Goal: Task Accomplishment & Management: Manage account settings

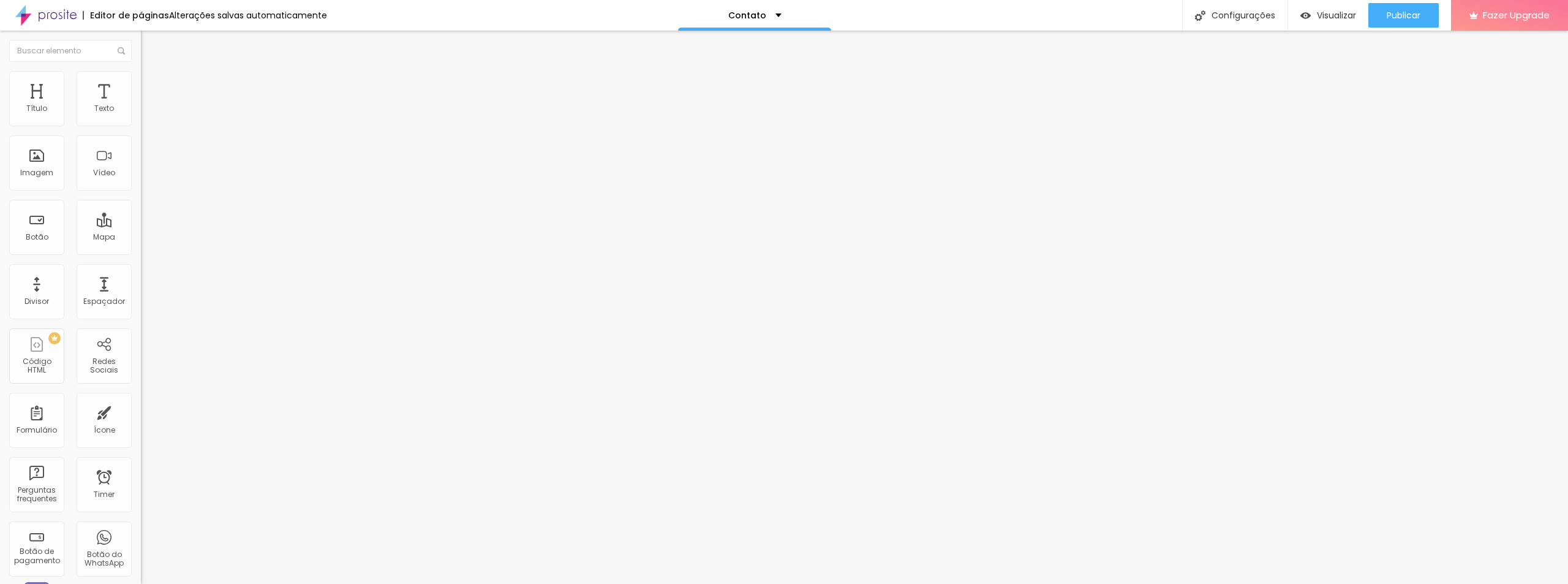
click at [140, 115] on input "Alboom Brasil" at bounding box center [214, 109] width 147 height 12
type input "Rua Ingá, 109"
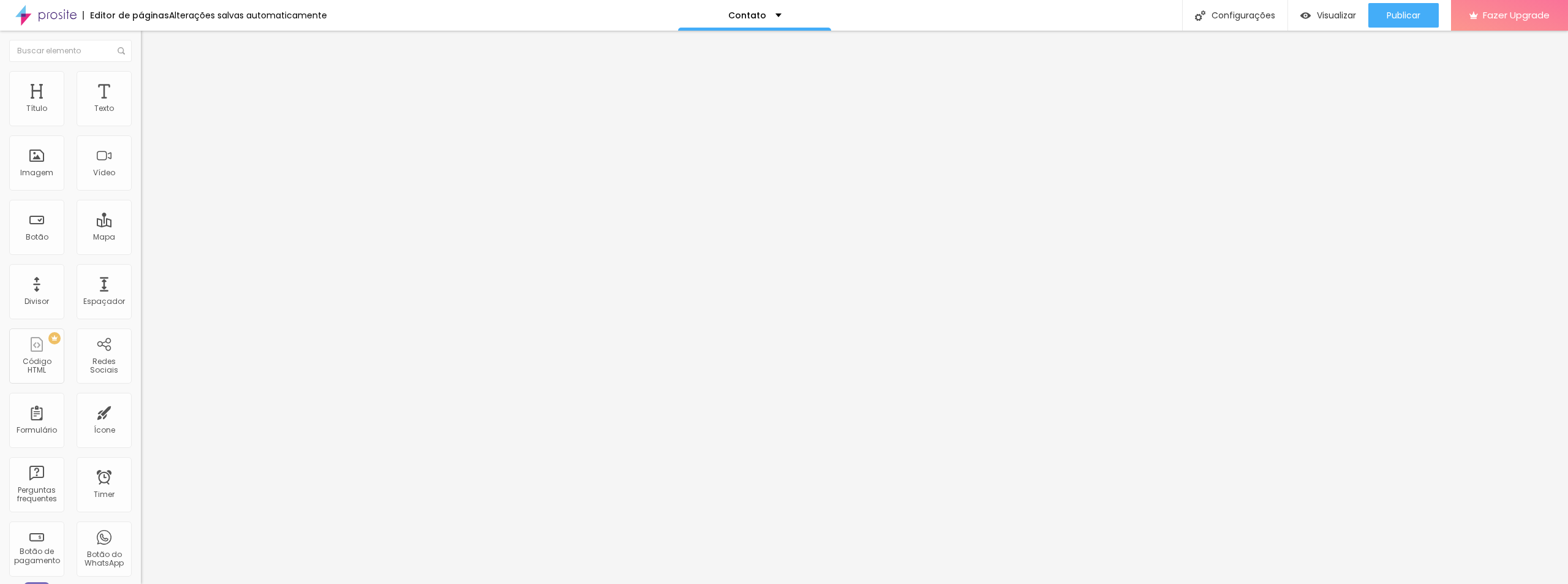
click at [140, 237] on div "Editar Mapa Conteúdo Estilo Avançado Endereço Rua Ingá, 109 Alinhamento 15 Zoom" at bounding box center [210, 307] width 140 height 554
click at [152, 84] on span "Estilo" at bounding box center [161, 79] width 19 height 11
type input "95"
type input "90"
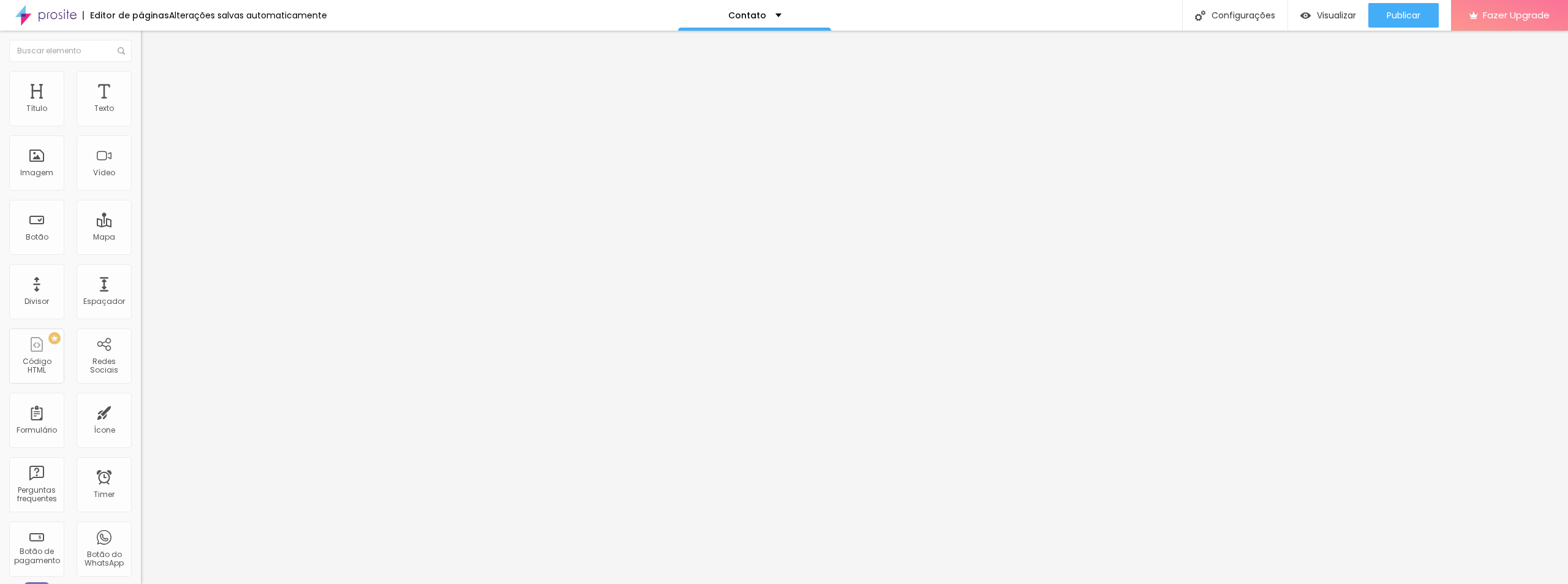
type input "90"
type input "85"
type input "75"
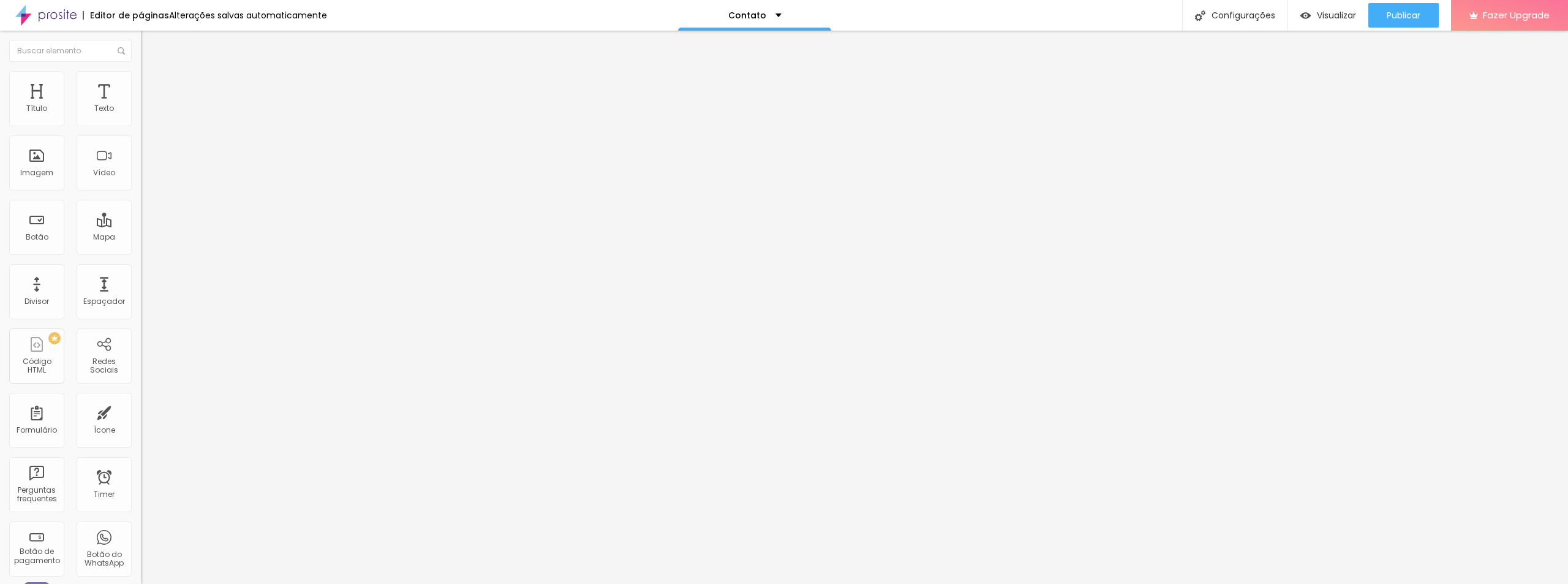
type input "70"
type input "65"
type input "60"
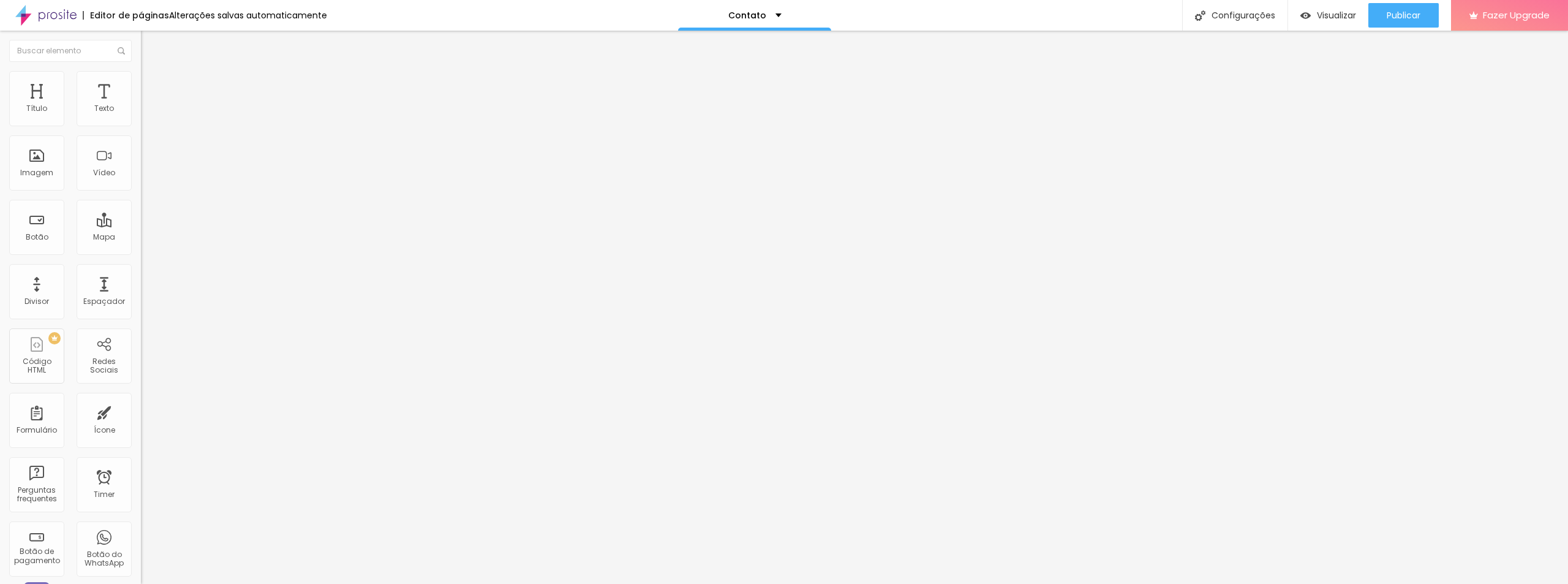
type input "60"
type input "55"
type input "50"
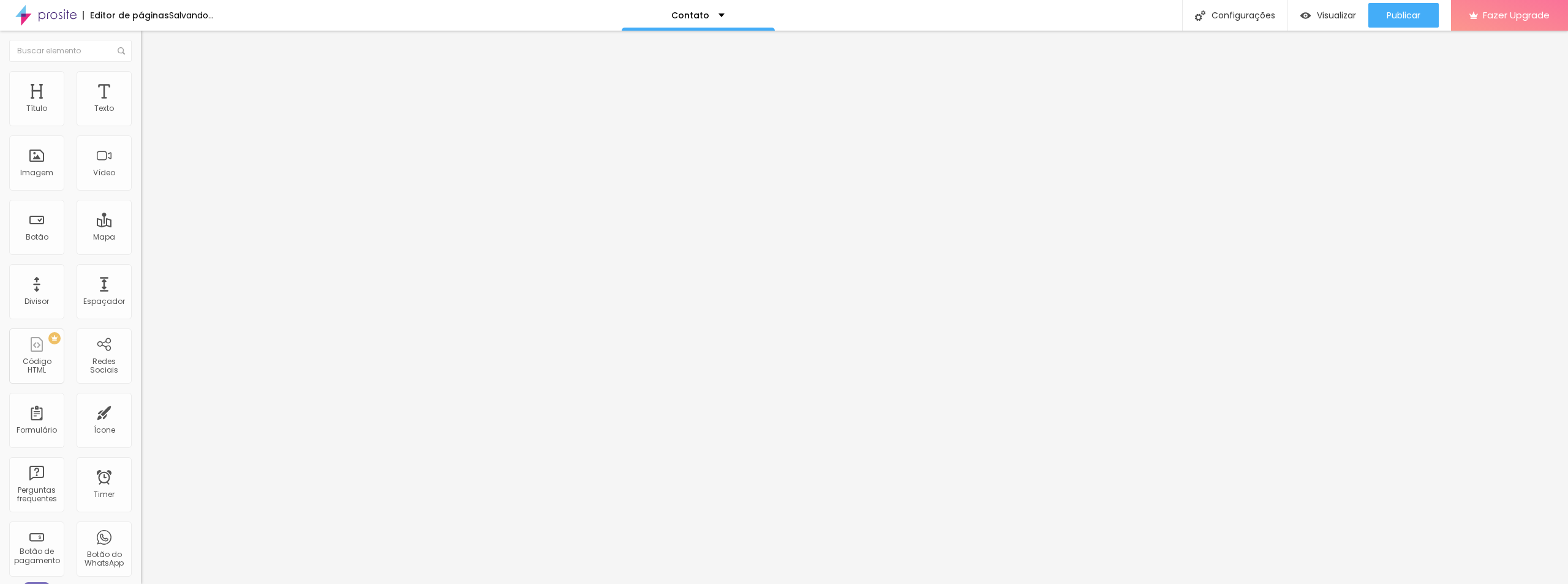
type input "45"
type input "40"
type input "35"
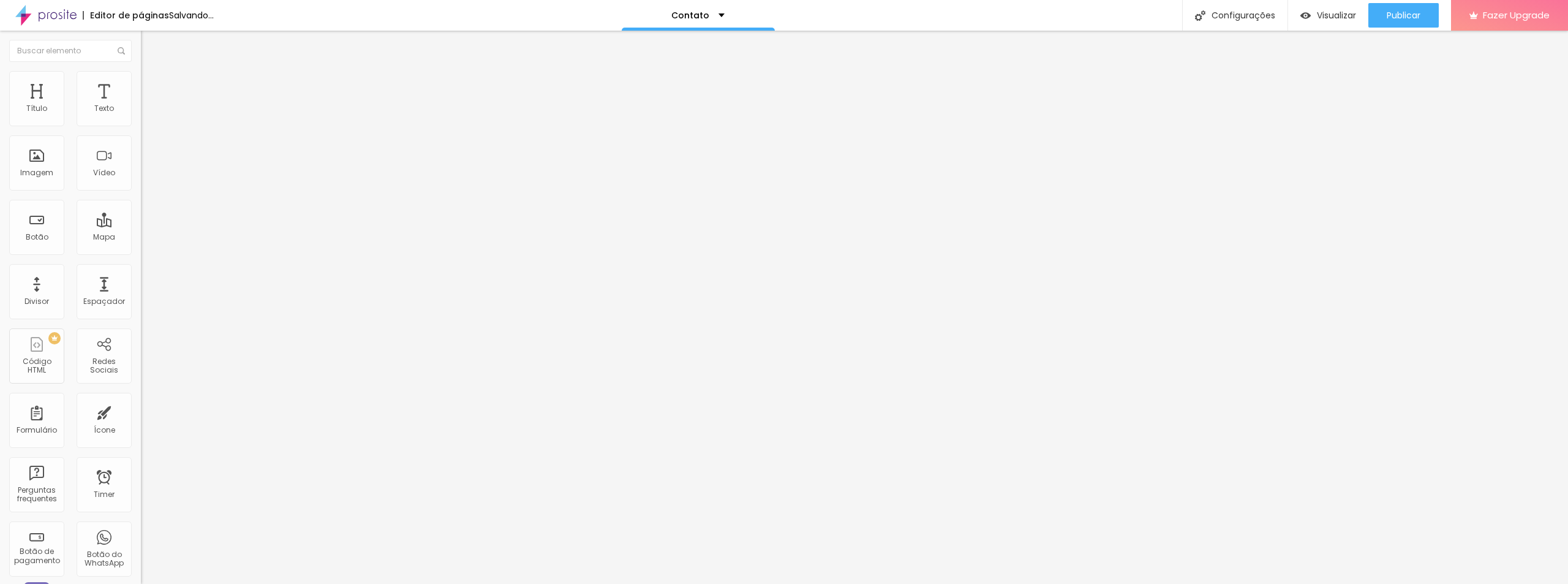
type input "35"
type input "30"
type input "25"
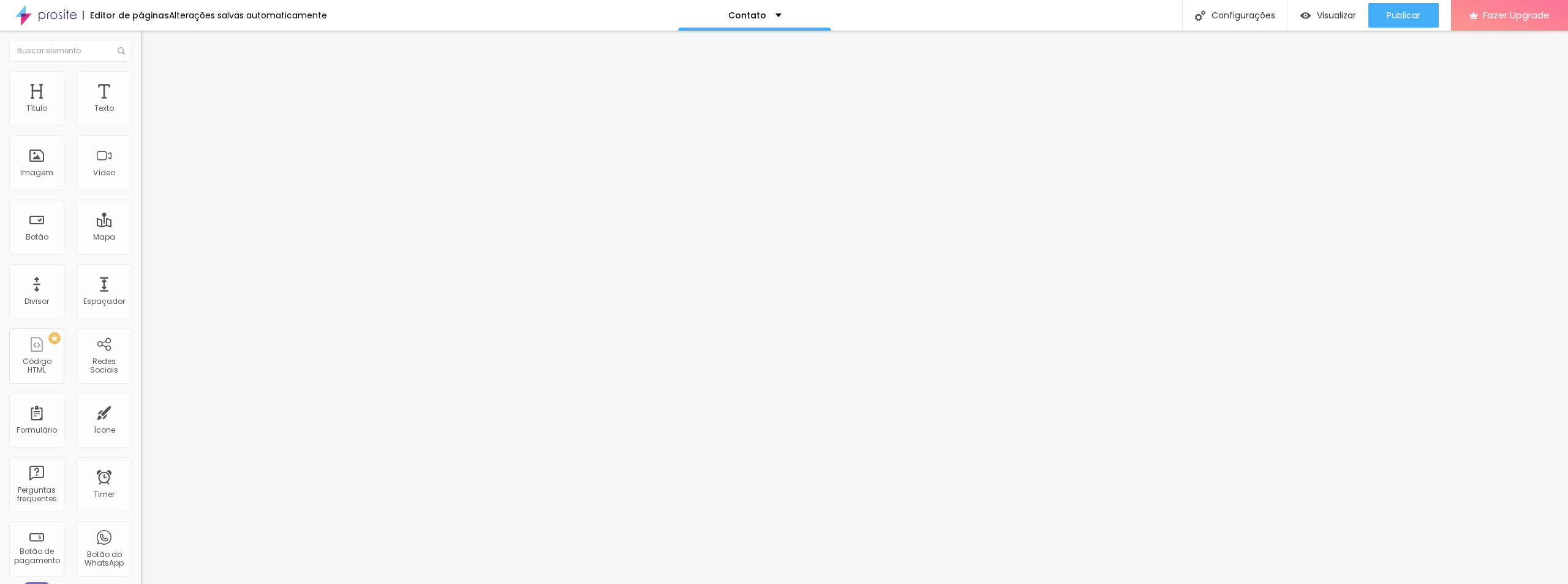
type input "20"
type input "25"
type input "35"
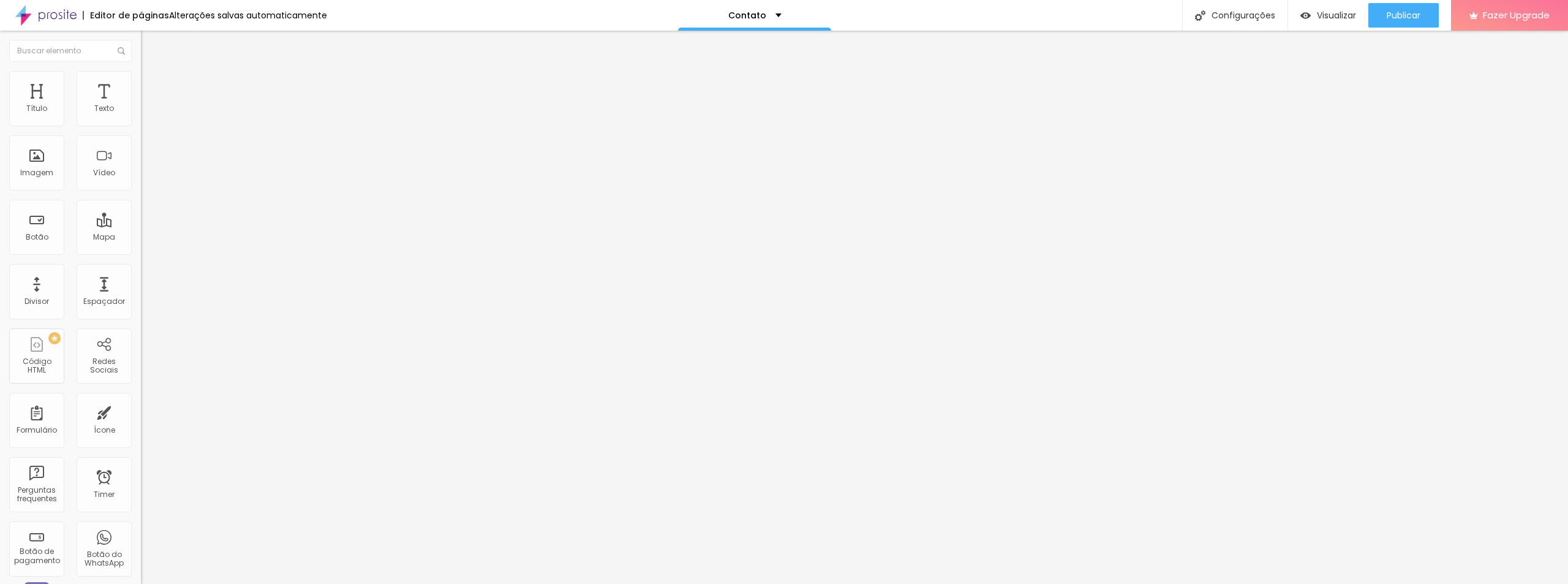
type input "35"
type input "45"
type input "55"
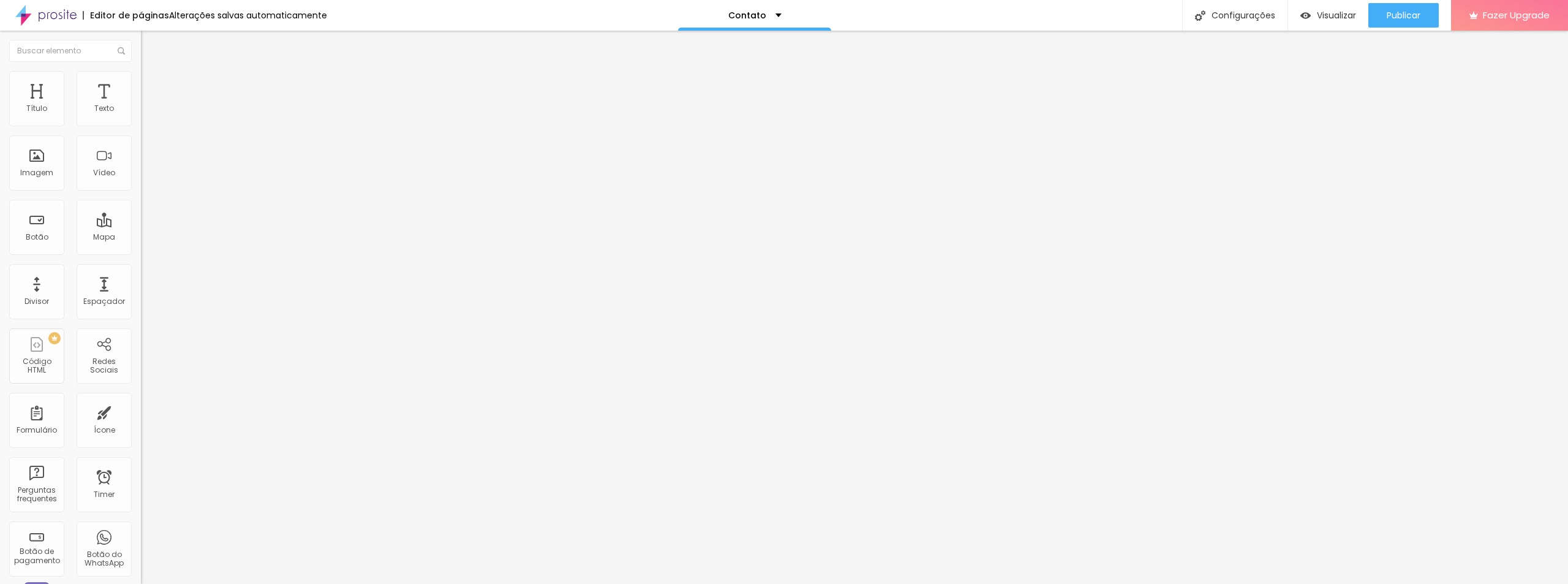
type input "60"
type input "65"
type input "70"
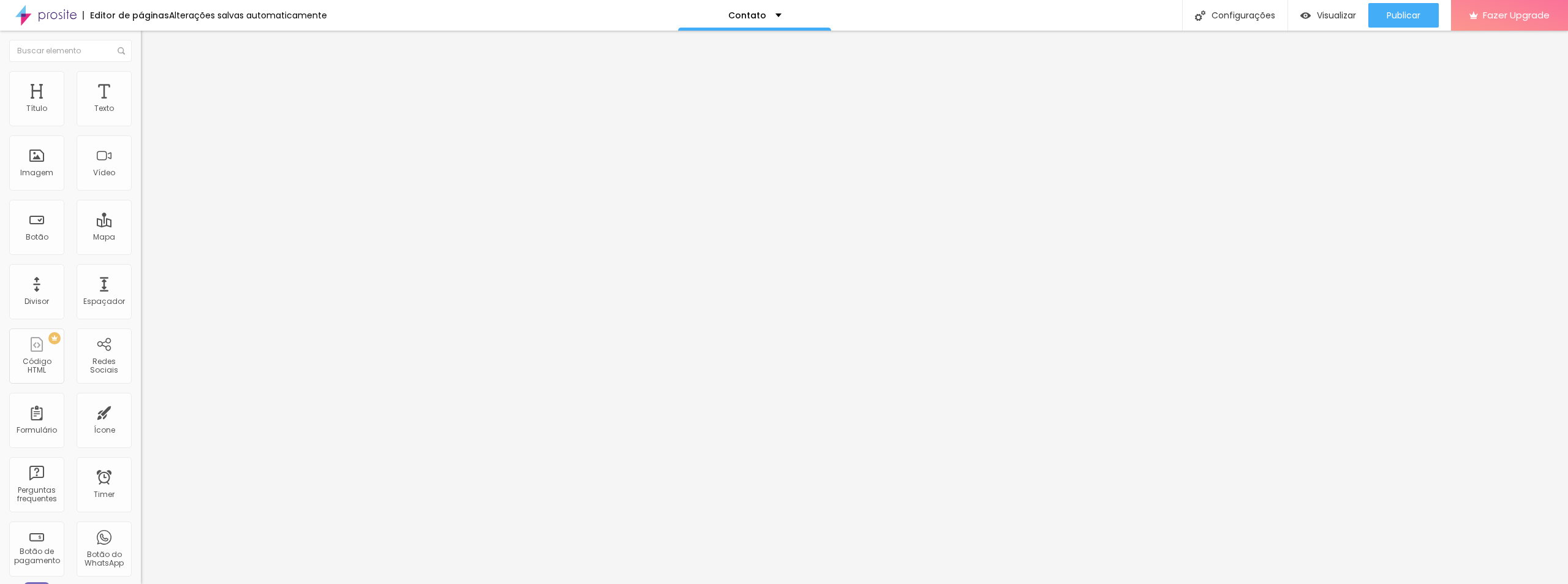
type input "70"
type input "75"
type input "80"
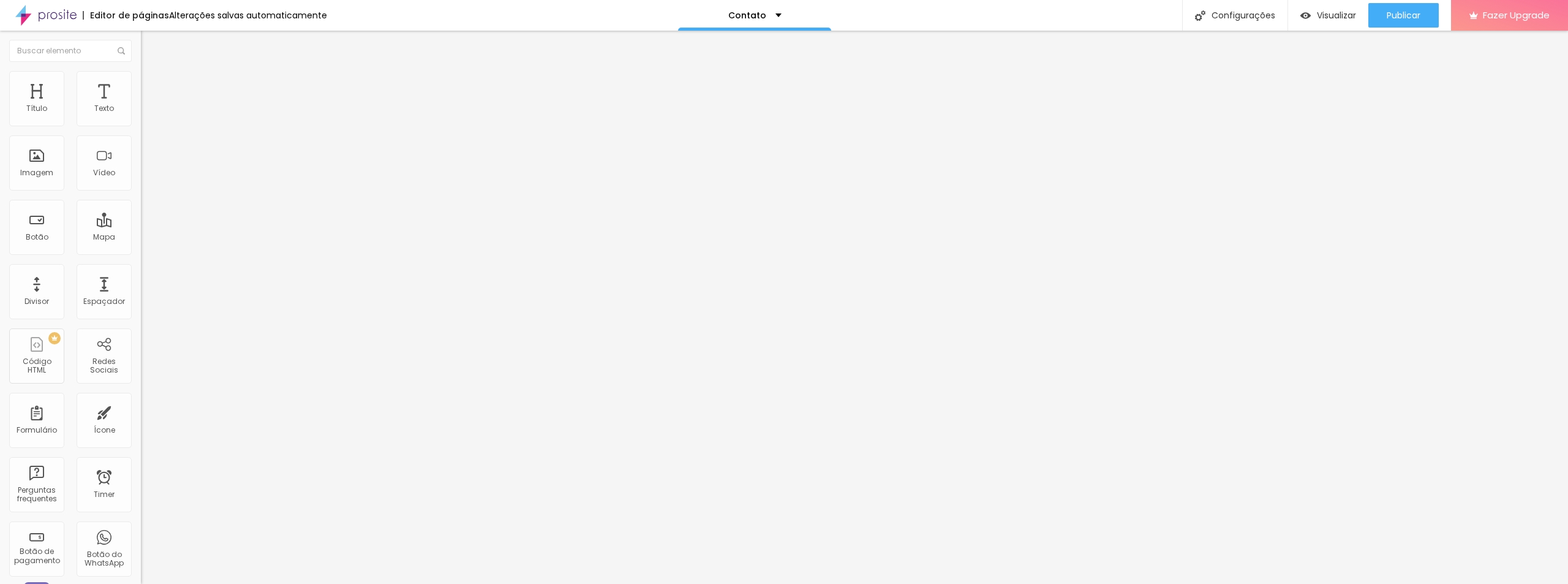
type input "85"
type input "90"
type input "95"
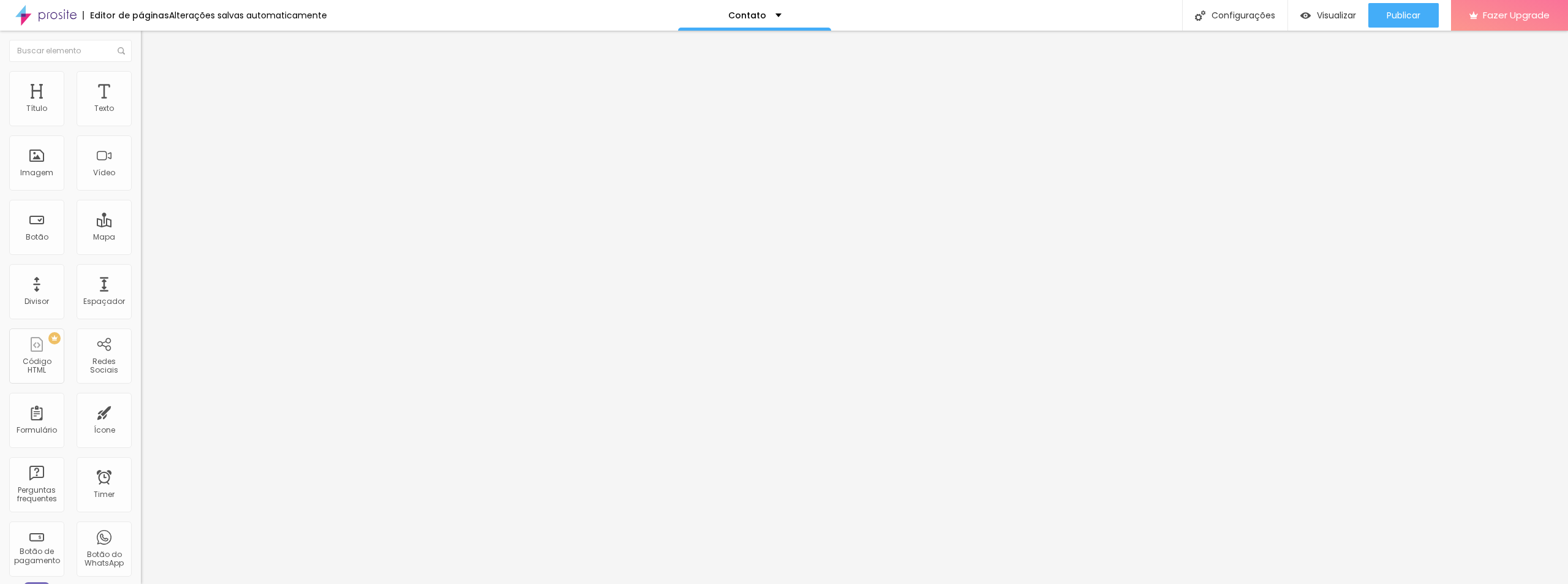
type input "95"
type input "100"
drag, startPoint x: 130, startPoint y: 133, endPoint x: 142, endPoint y: 133, distance: 12.0
click at [142, 126] on input "range" at bounding box center [180, 121] width 79 height 10
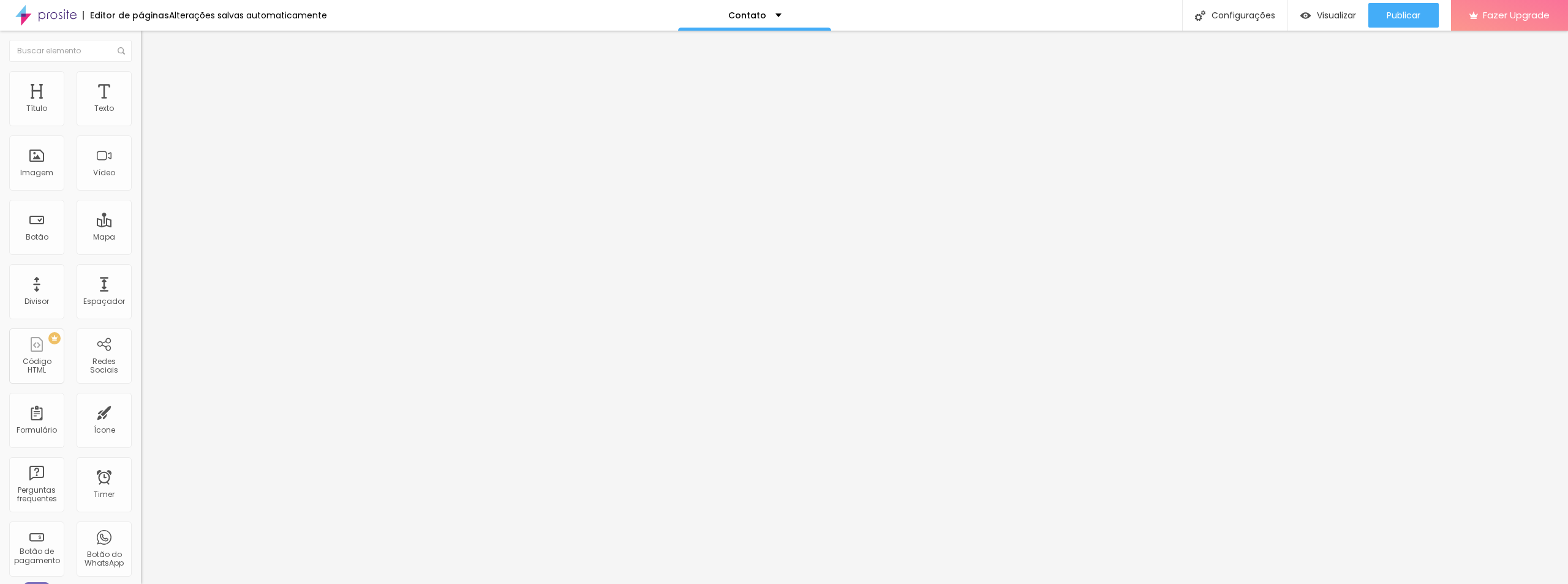
type input "348"
type input "363"
type input "374"
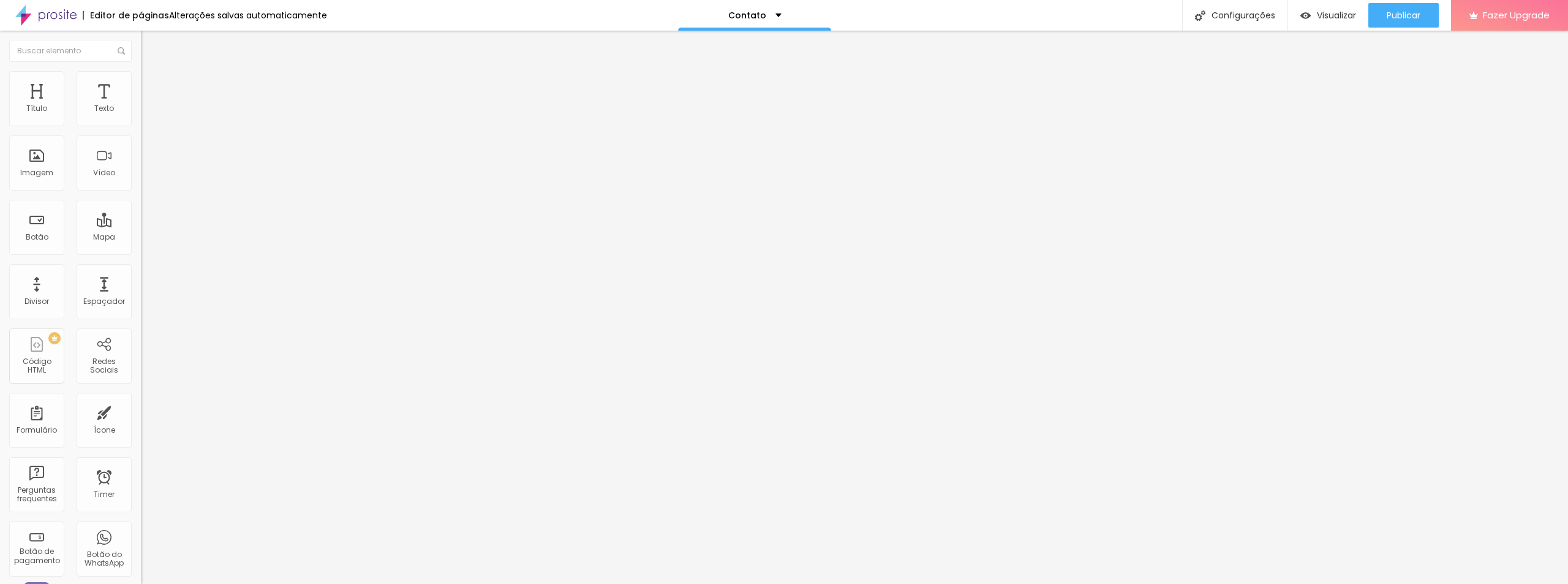
type input "374"
type input "389"
type input "401"
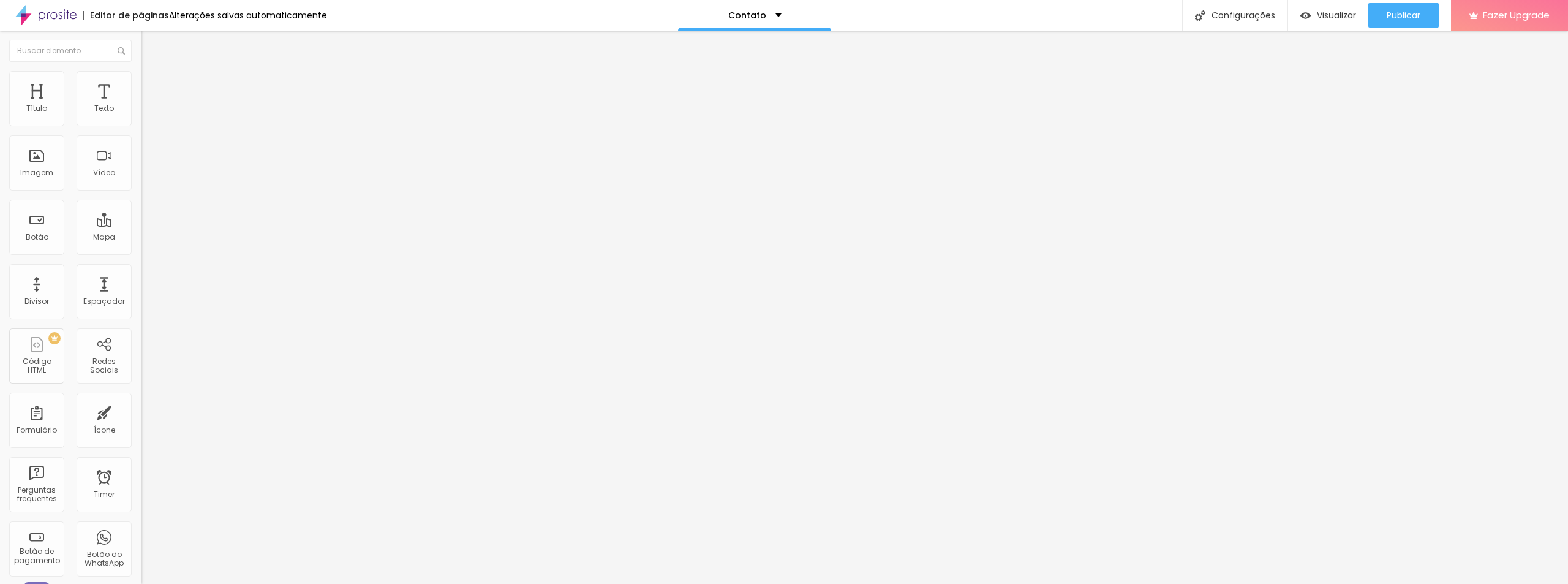
type input "408"
type input "416"
type input "420"
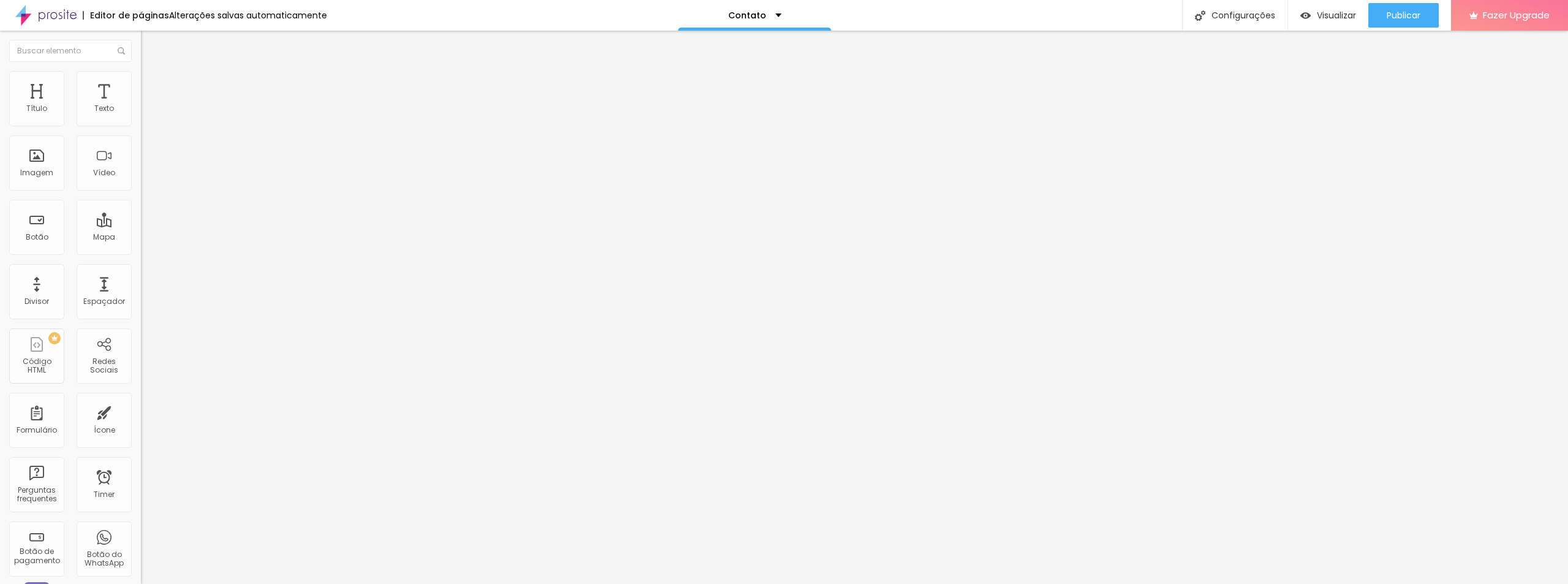
type input "420"
type input "424"
type input "427"
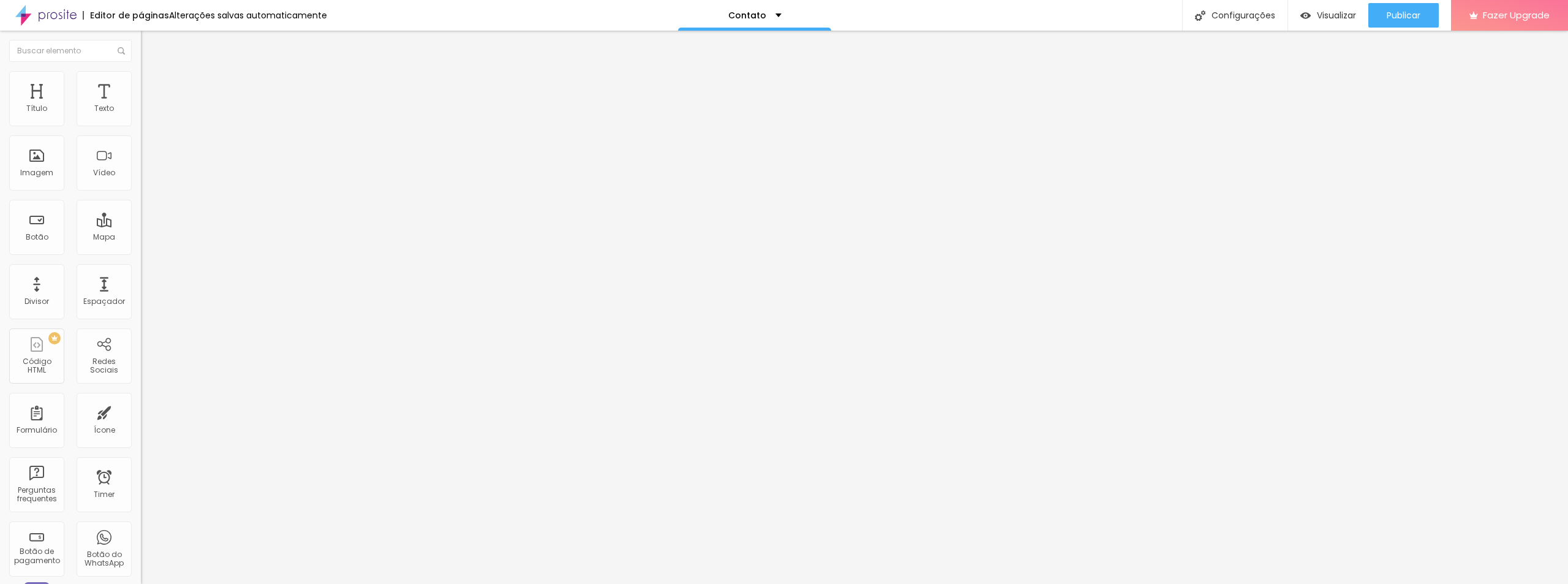
type input "424"
type input "420"
type input "416"
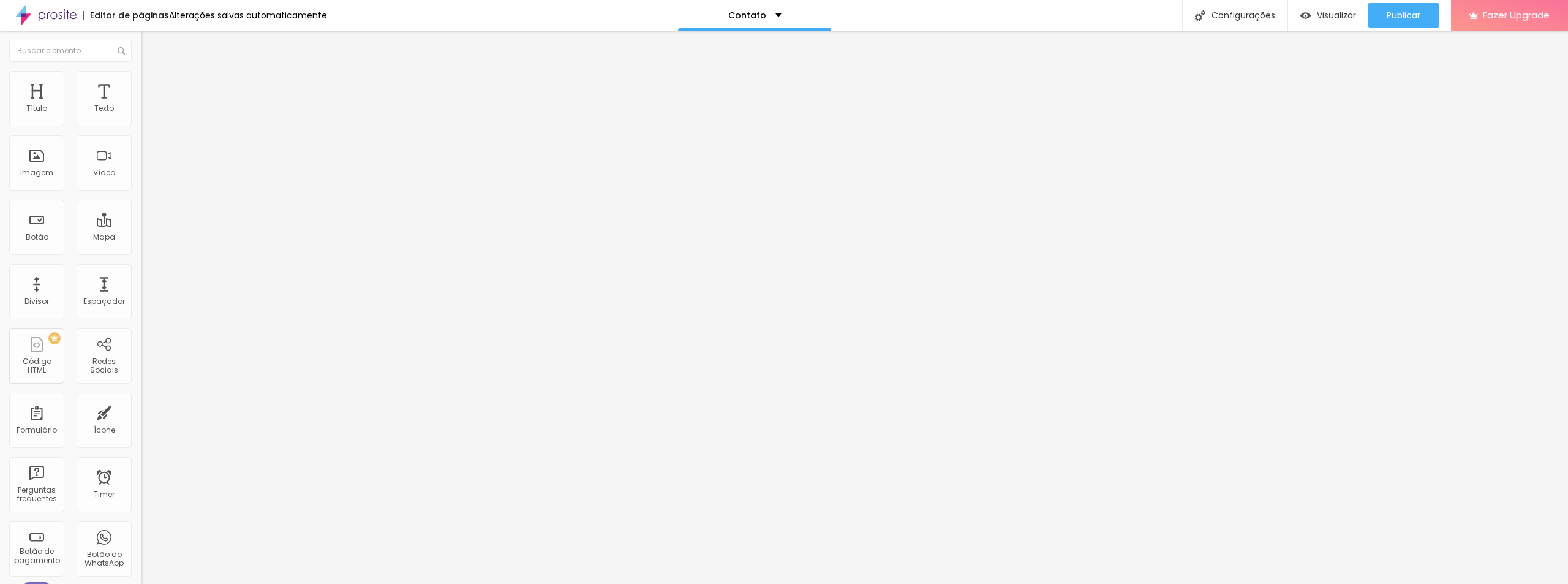
type input "416"
type input "412"
type input "408"
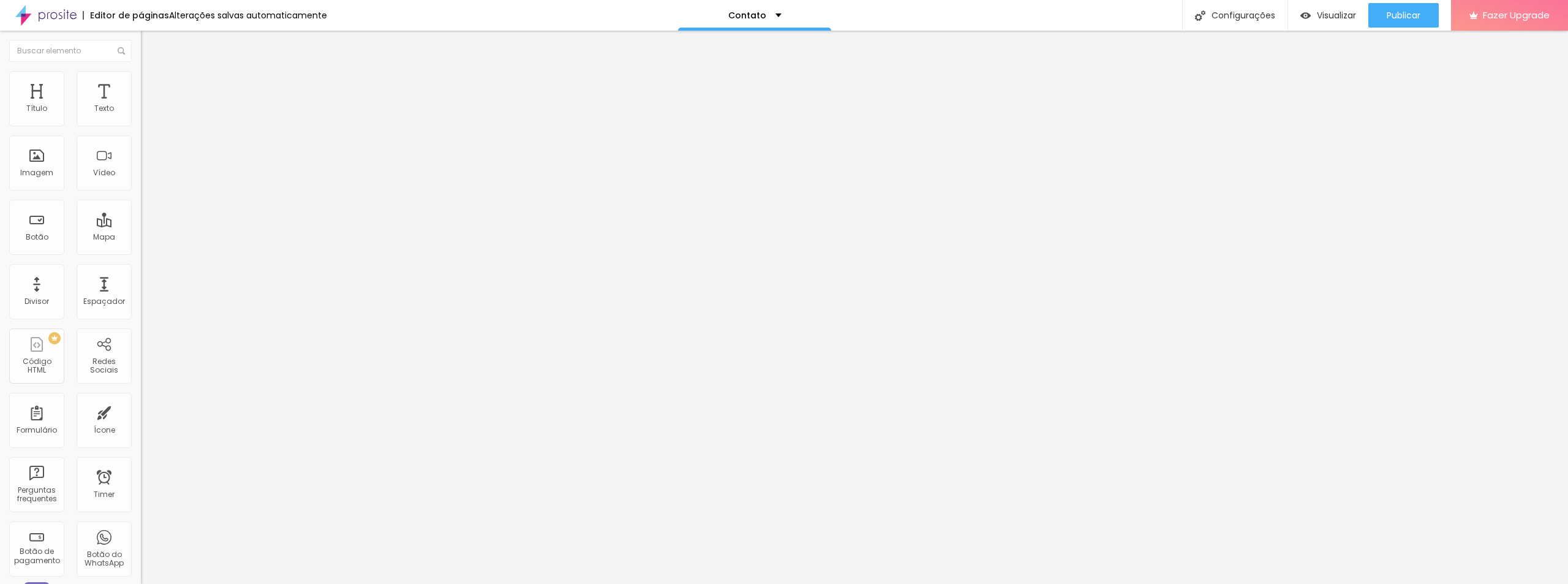
type input "405"
type input "397"
type input "401"
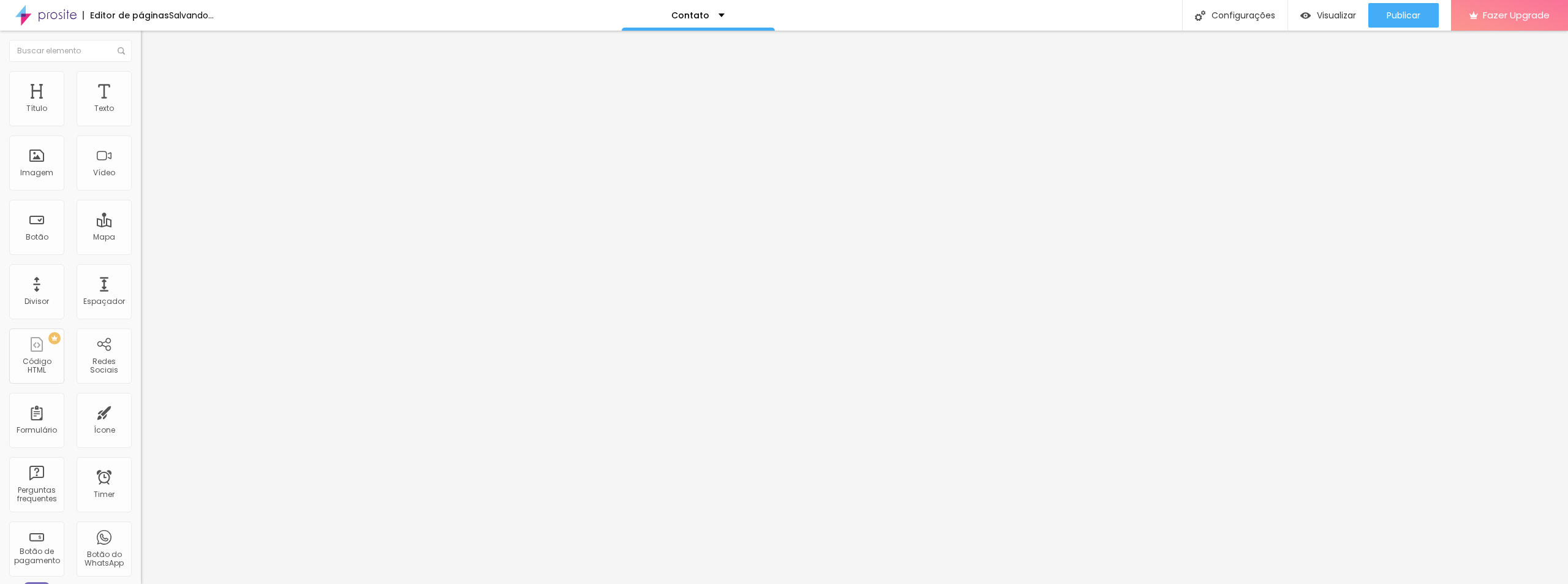
drag, startPoint x: 53, startPoint y: 166, endPoint x: 63, endPoint y: 165, distance: 10.0
type input "401"
click at [140, 157] on input "range" at bounding box center [180, 152] width 79 height 10
click at [140, 147] on input "401" at bounding box center [167, 141] width 53 height 13
type input "40"
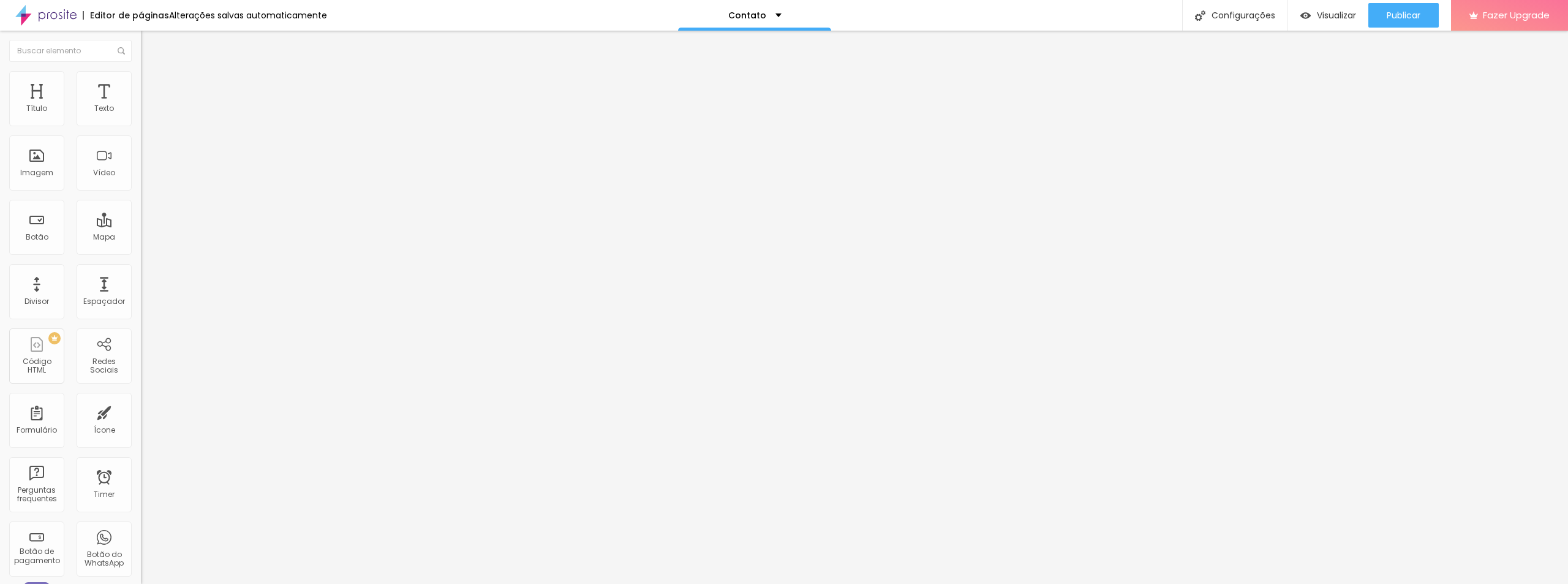
type input "100"
type input "400"
click at [140, 116] on input "100" at bounding box center [167, 109] width 53 height 13
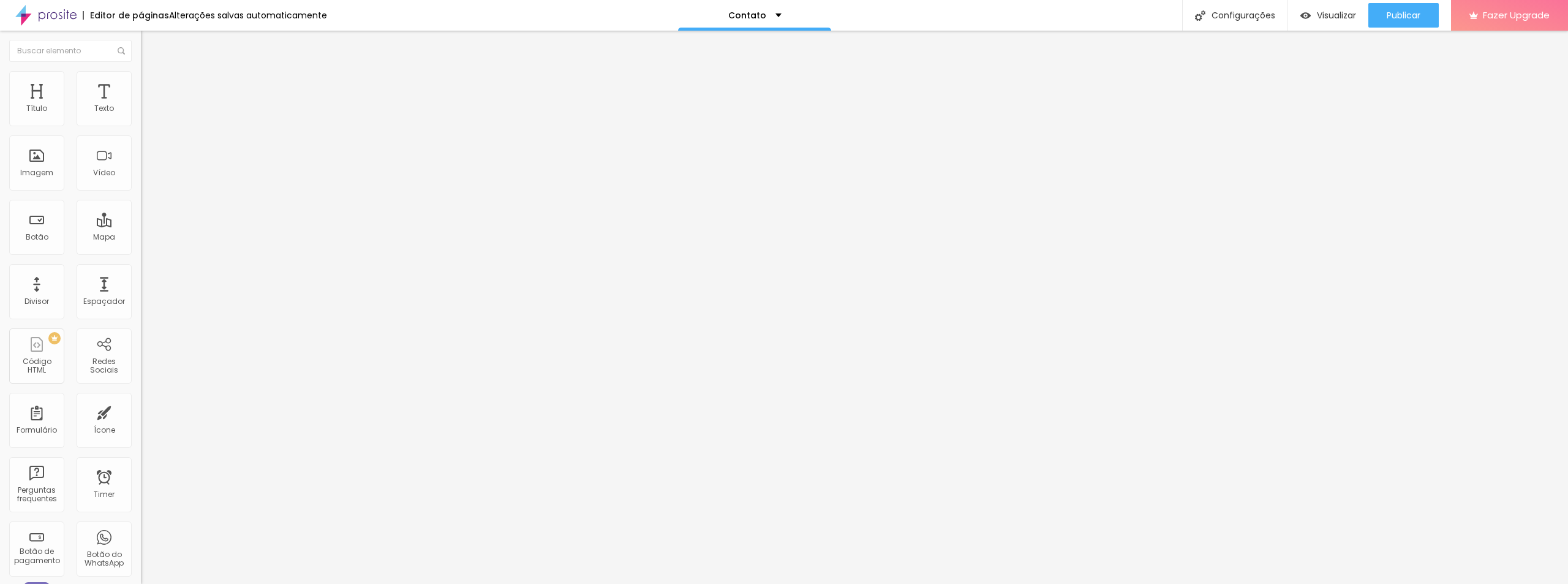
click at [140, 116] on input "100" at bounding box center [167, 109] width 53 height 13
type input "8"
type input "20"
type input "80"
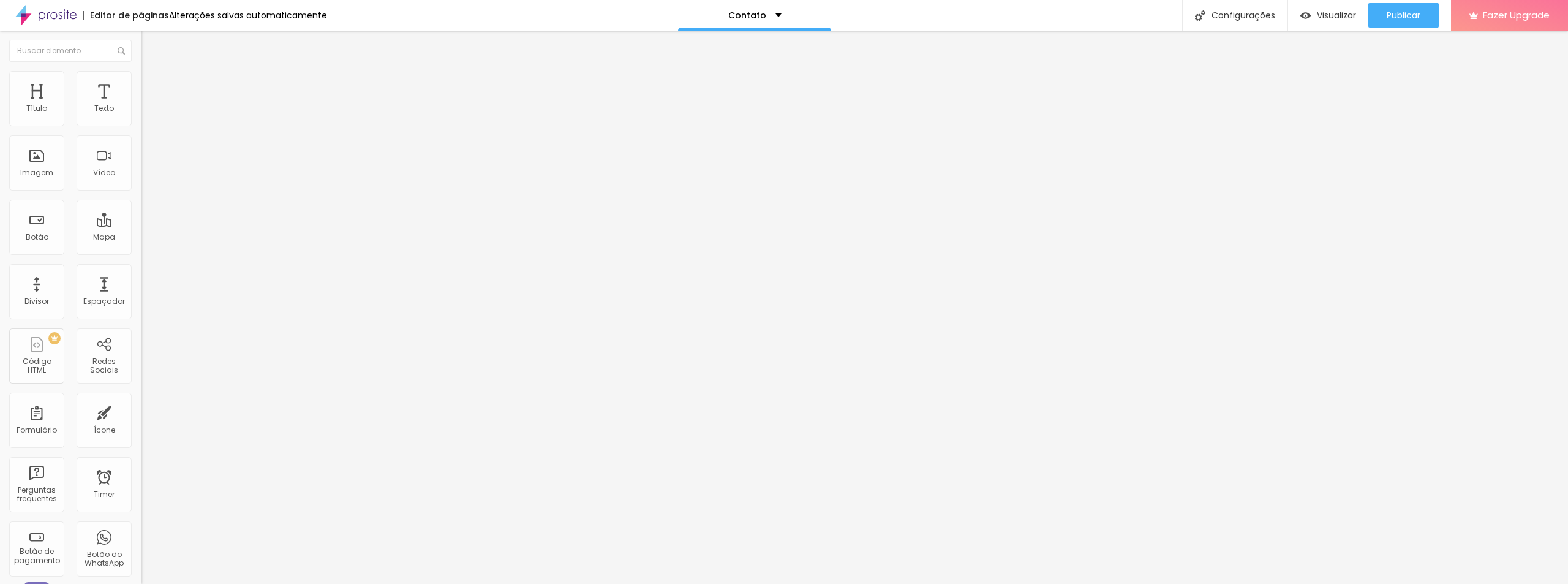
type input "80"
type input "8"
type input "20"
type input "60"
type input "6"
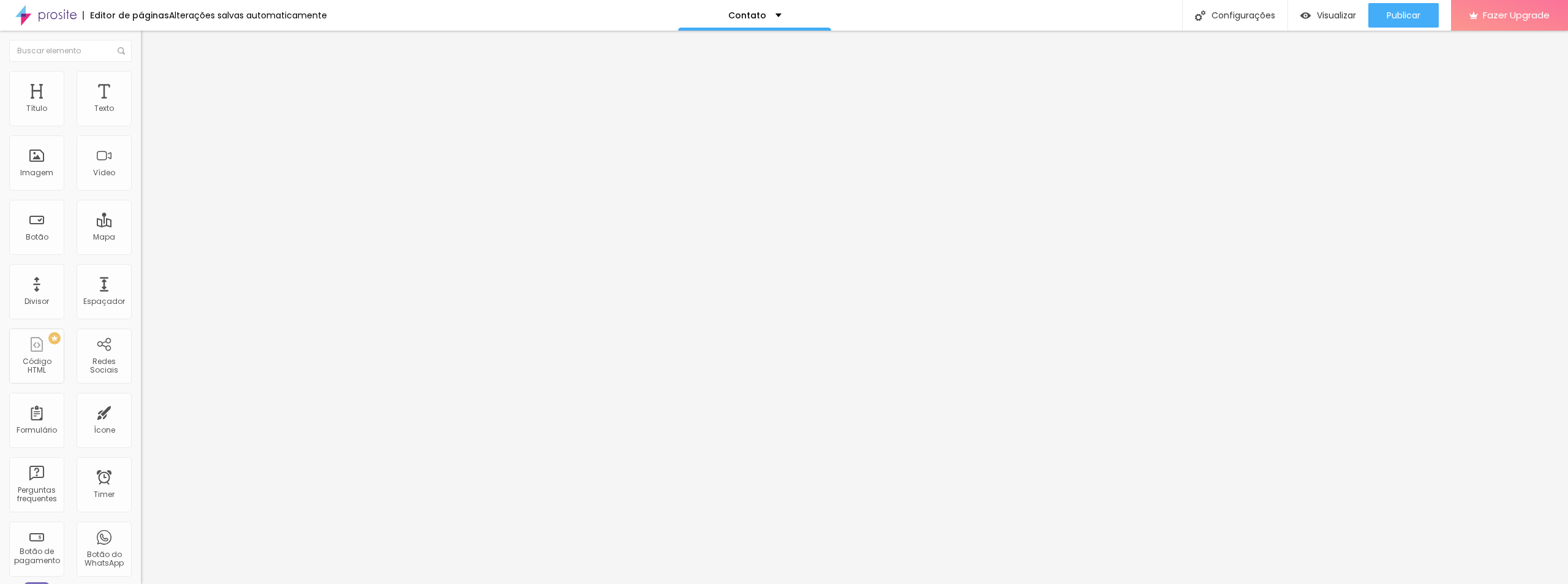
type input "20"
type input "60"
click at [768, 17] on div "Contato" at bounding box center [755, 15] width 53 height 9
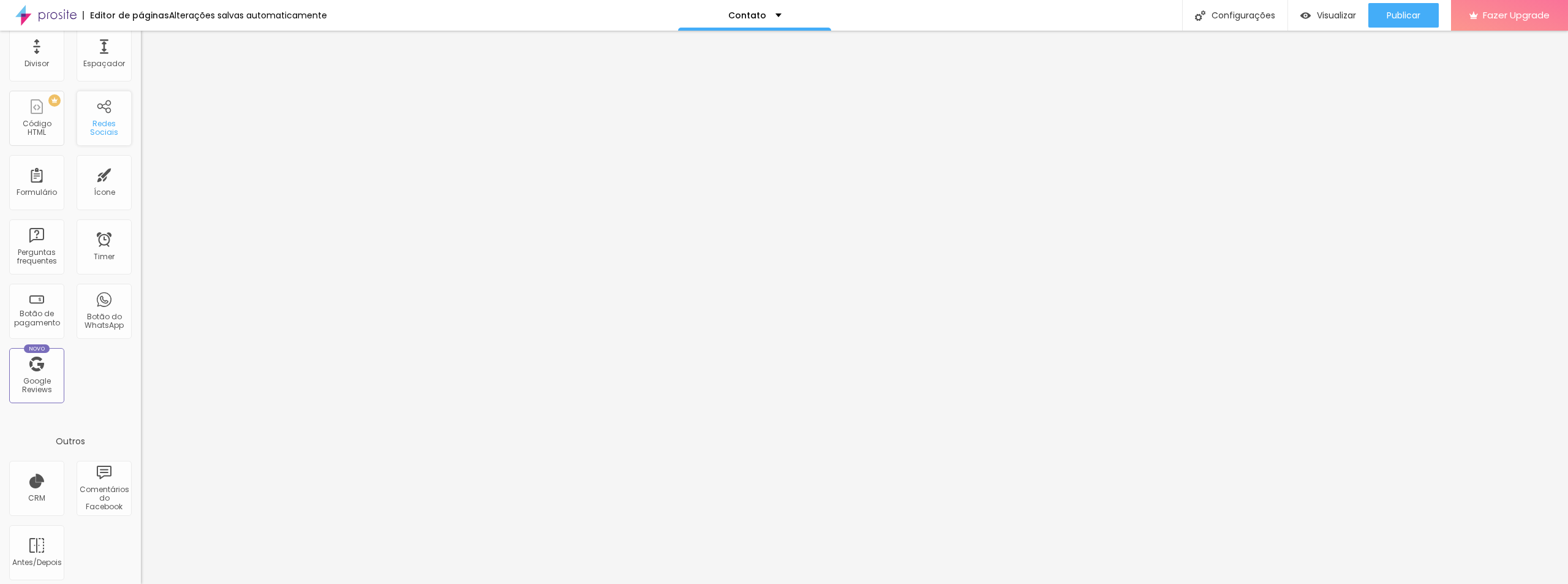
scroll to position [243, 0]
click at [1387, 19] on span "Publicar" at bounding box center [1403, 16] width 33 height 10
click at [771, 6] on div "Contato" at bounding box center [755, 15] width 153 height 30
click at [694, 53] on link "Sobre" at bounding box center [680, 46] width 27 height 13
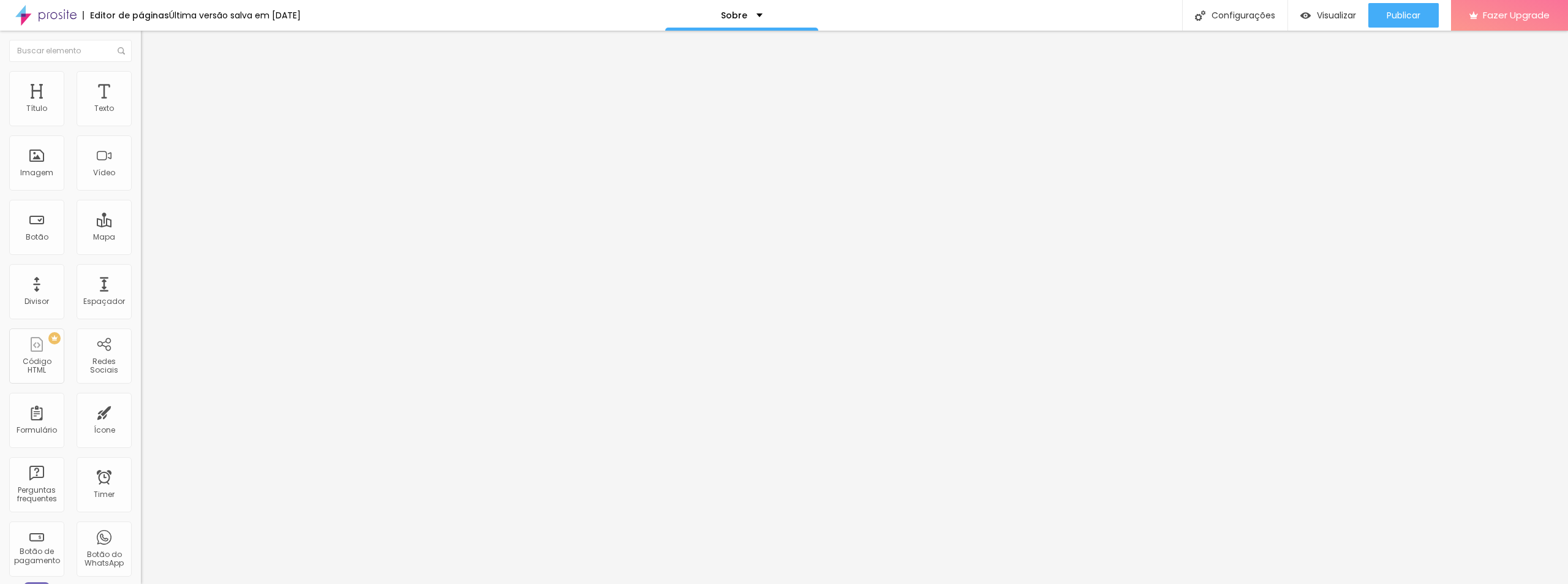
click at [140, 105] on span "Trocar imagem" at bounding box center [174, 100] width 67 height 11
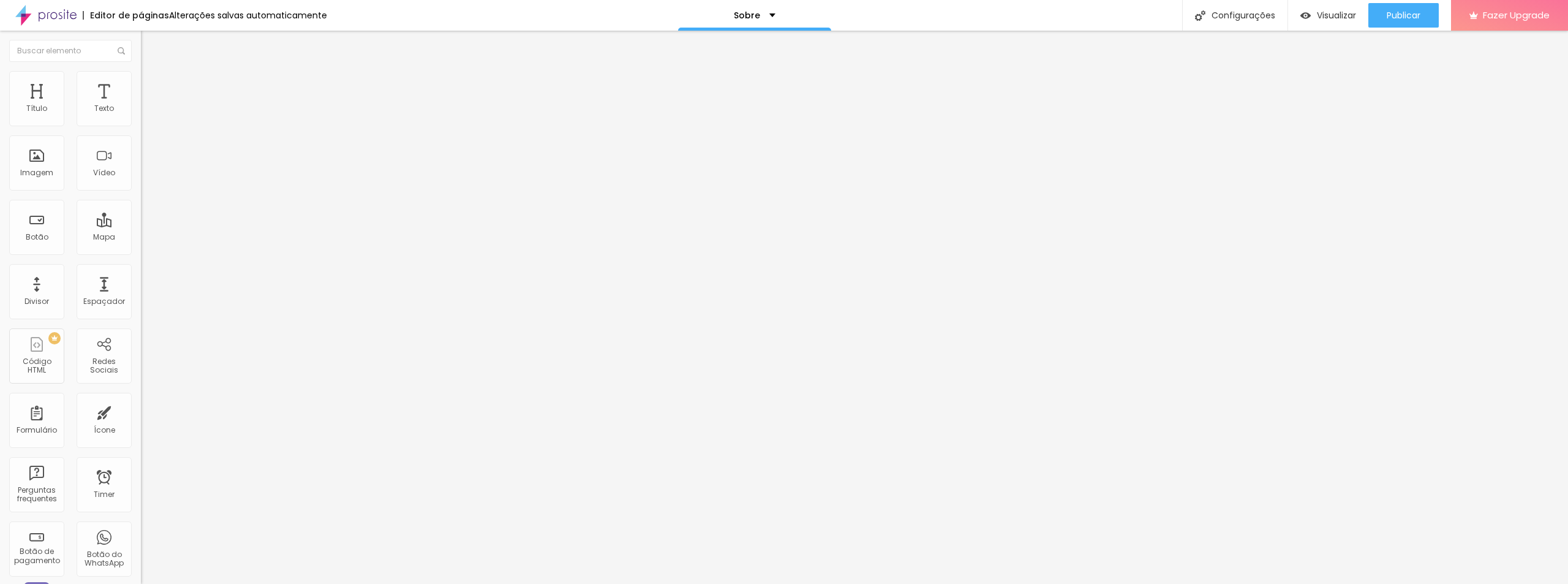
click at [1537, 21] on span "Fazer Upgrade" at bounding box center [1516, 15] width 67 height 11
paste input "[DOMAIN_NAME][URL]"
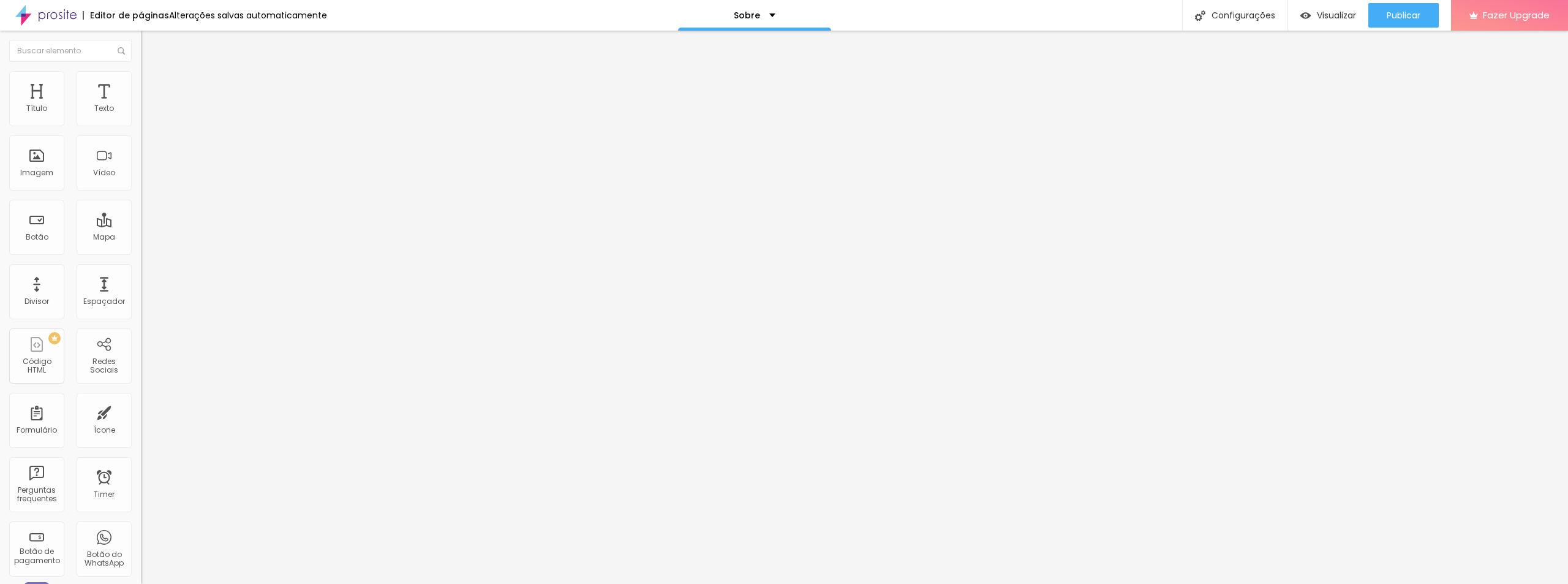
scroll to position [0, 68]
type input "[URL][DOMAIN_NAME]"
click at [140, 371] on div "Editar Redes Sociais Conteúdo Estilo Avançado Facebook Rede social Facebook End…" at bounding box center [210, 307] width 140 height 554
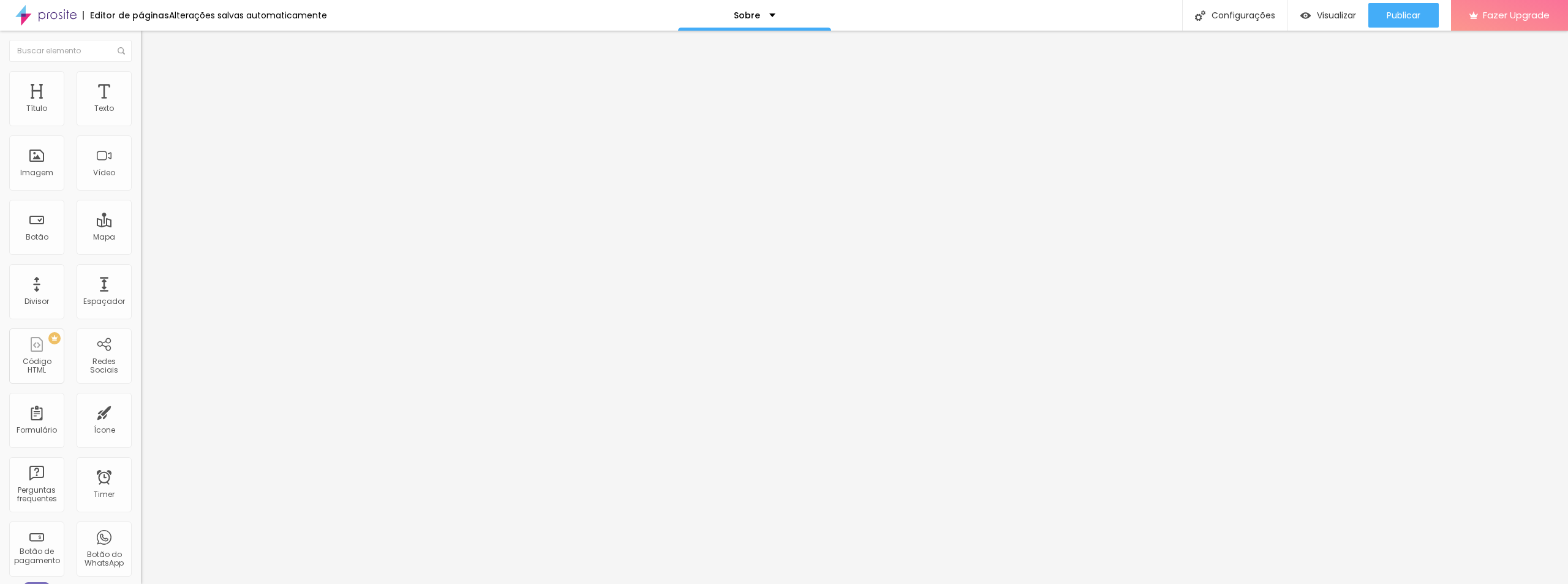
drag, startPoint x: 81, startPoint y: 276, endPoint x: 97, endPoint y: 271, distance: 16.8
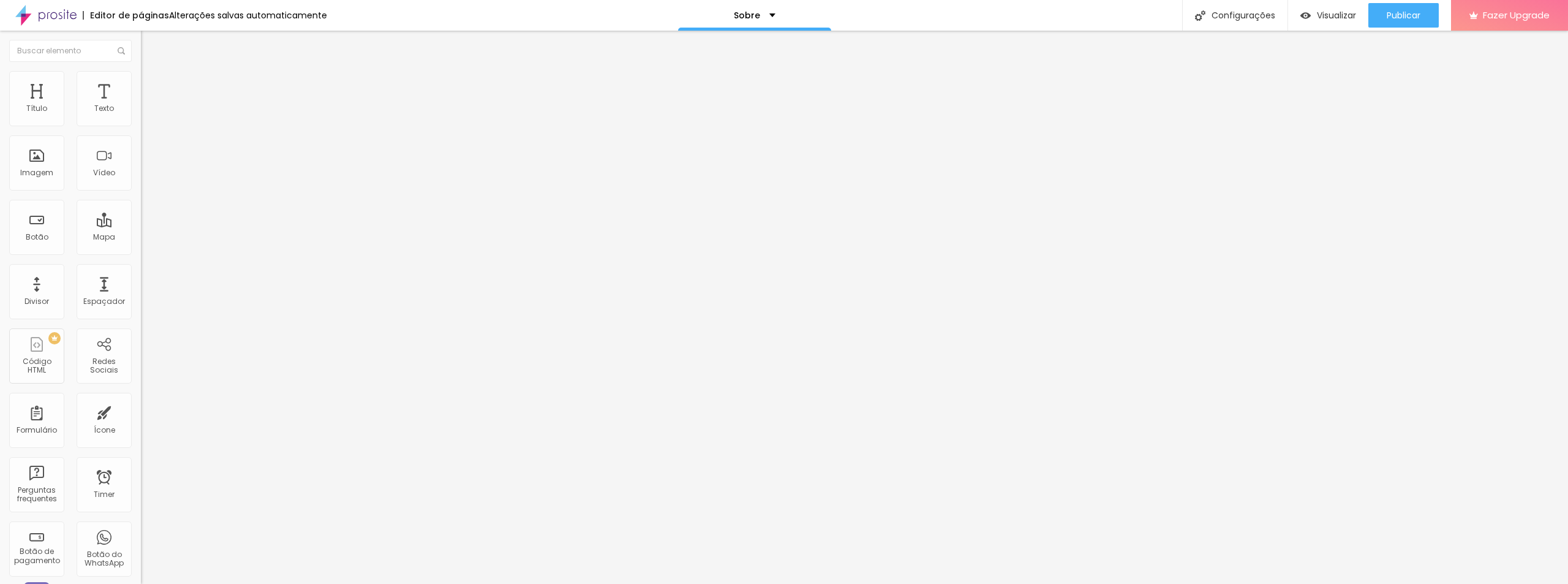
type input "[URL][DOMAIN_NAME]"
click at [140, 424] on div "Editar Redes Sociais Conteúdo Estilo Avançado Facebook Rede social Facebook End…" at bounding box center [210, 307] width 140 height 554
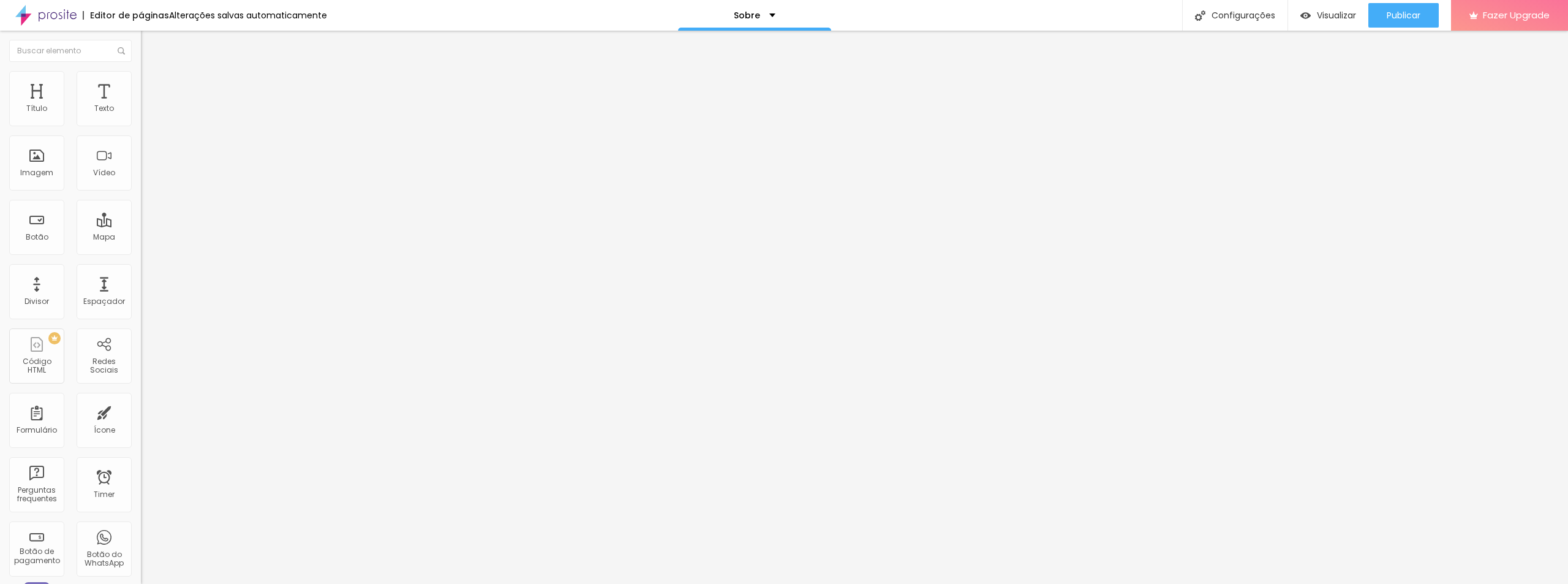
paste input "[DOMAIN_NAME][URL]"
drag, startPoint x: 121, startPoint y: 250, endPoint x: 38, endPoint y: 240, distance: 83.6
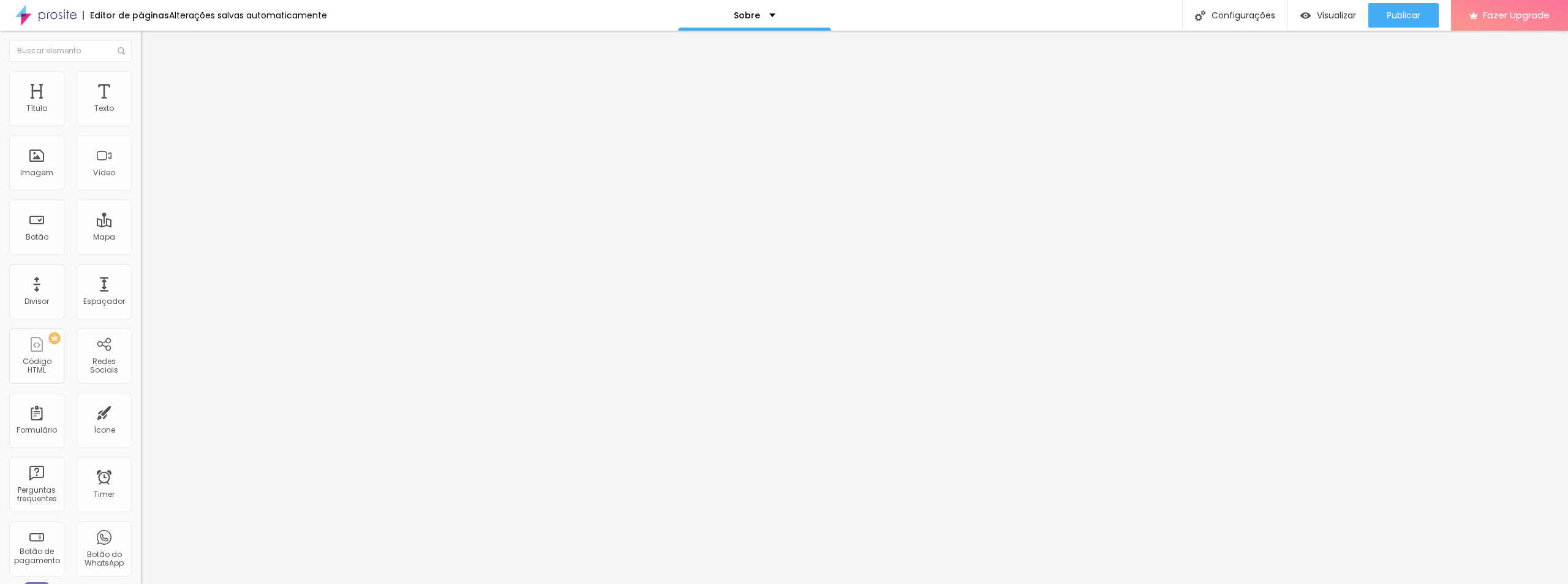
drag, startPoint x: 104, startPoint y: 251, endPoint x: 130, endPoint y: 248, distance: 26.2
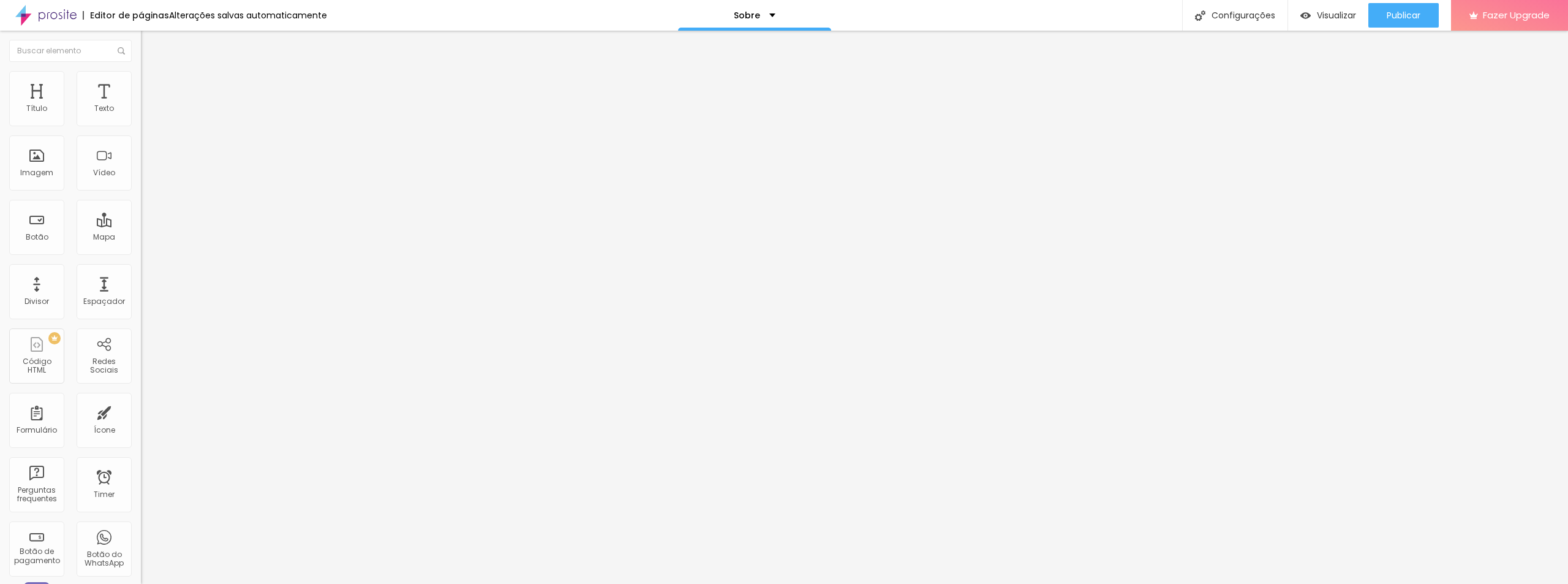
type input "[URL][DOMAIN_NAME]"
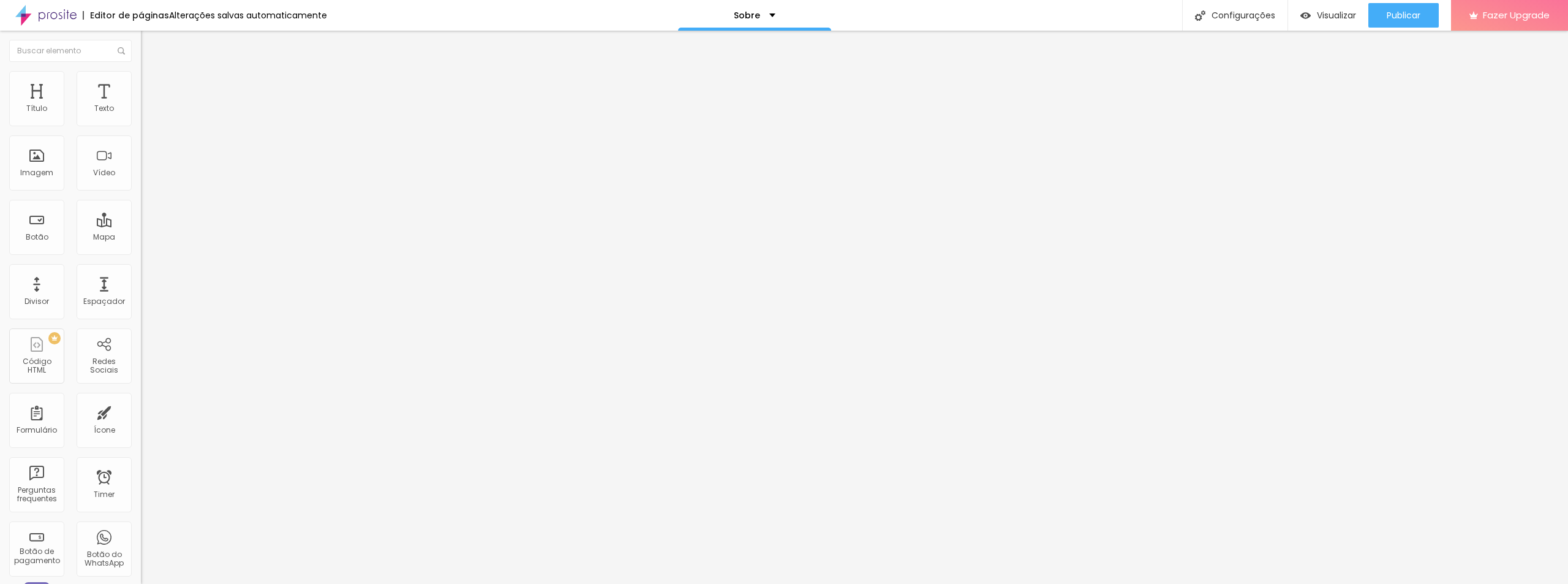
click at [140, 248] on div "Facebook" at bounding box center [210, 251] width 140 height 7
click at [147, 267] on div "Facebook" at bounding box center [211, 335] width 128 height 136
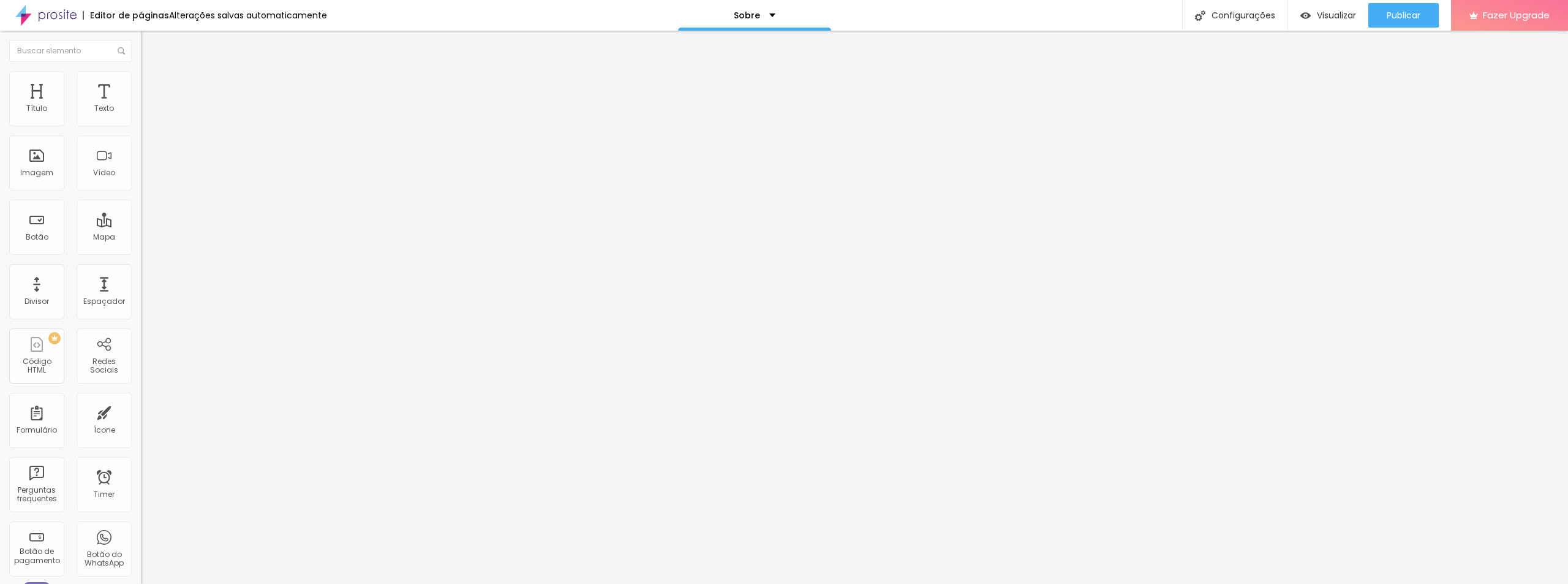
click at [140, 396] on div "Editar Redes Sociais Conteúdo Estilo Avançado Facebook Rede social Facebook End…" at bounding box center [210, 307] width 140 height 554
click at [140, 415] on div "Editar Redes Sociais Conteúdo Estilo Avançado Facebook Rede social Facebook End…" at bounding box center [210, 307] width 140 height 554
click at [140, 403] on div "Editar Redes Sociais Conteúdo Estilo Avançado Facebook Rede social Facebook End…" at bounding box center [210, 307] width 140 height 554
click at [140, 248] on div "Facebook" at bounding box center [210, 251] width 140 height 7
click at [140, 255] on img at bounding box center [144, 259] width 9 height 9
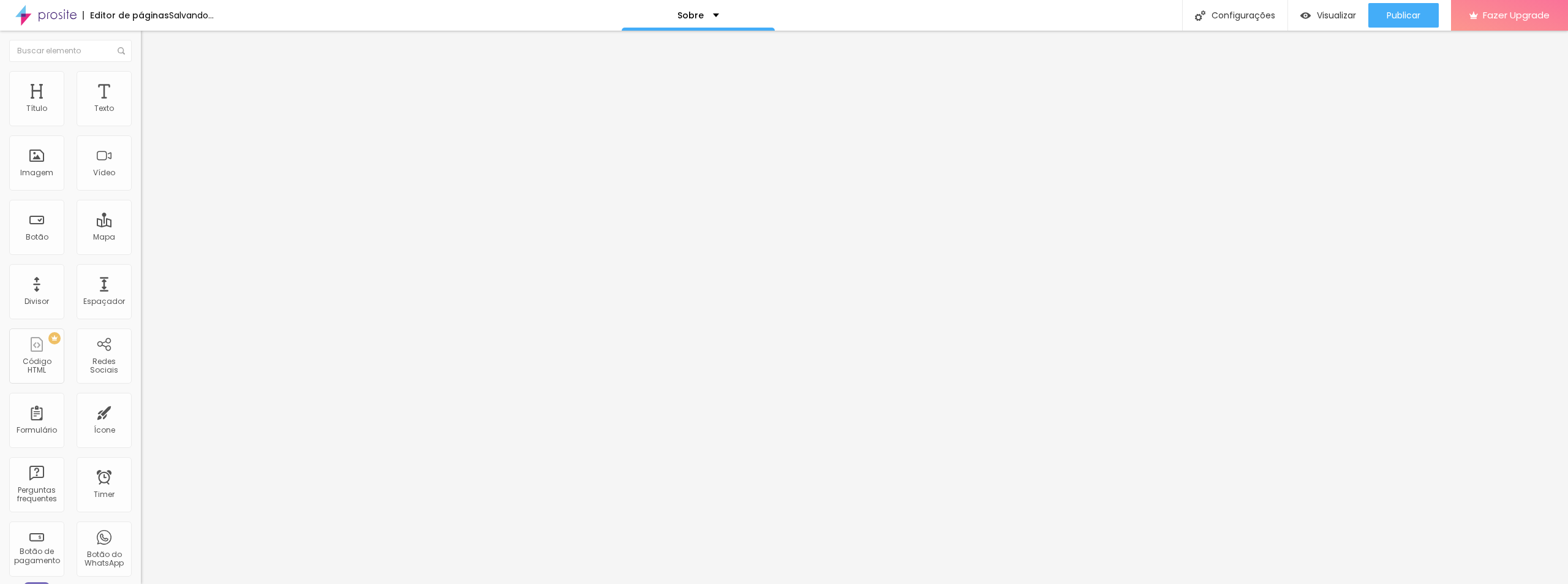
type input "[URL][DOMAIN_NAME]"
click at [140, 352] on div "Editar Redes Sociais Conteúdo Estilo Avançado Instagram Rede social Instagram E…" at bounding box center [210, 307] width 140 height 554
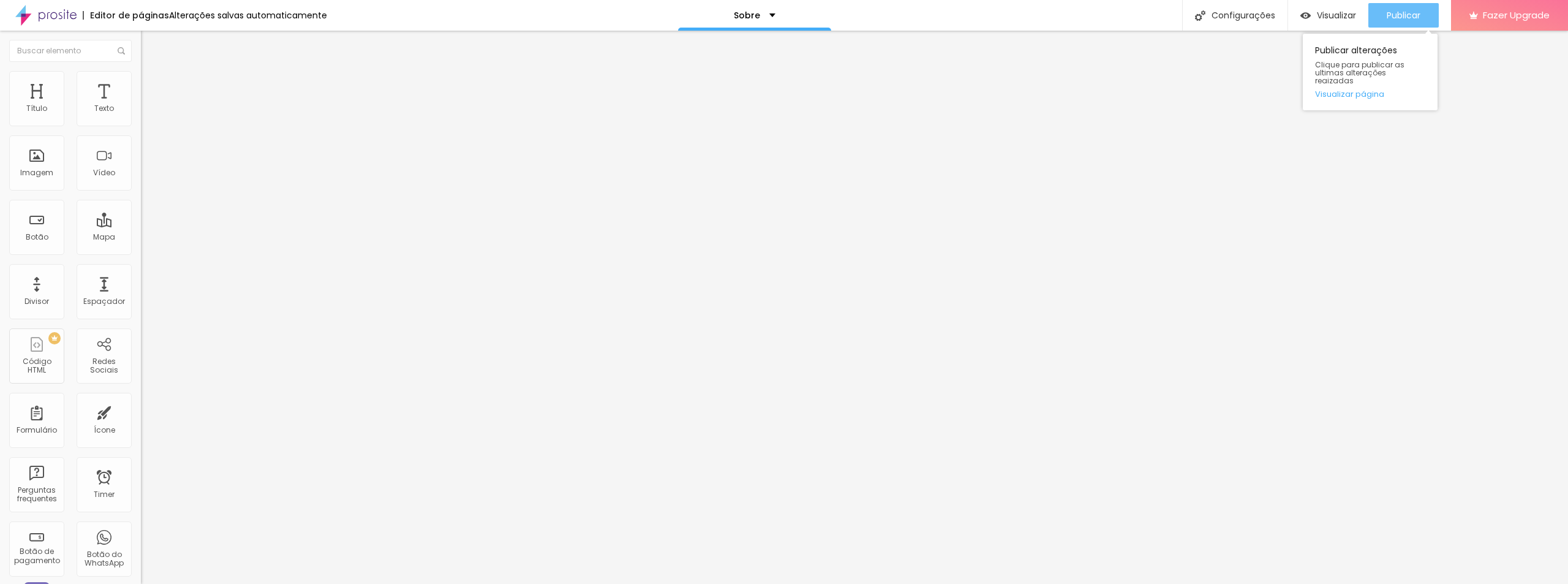
click at [1402, 24] on div "Publicar" at bounding box center [1403, 15] width 33 height 25
click at [765, 12] on div "Sobre" at bounding box center [755, 15] width 41 height 9
click at [1251, 19] on div "Configurações" at bounding box center [1234, 15] width 105 height 30
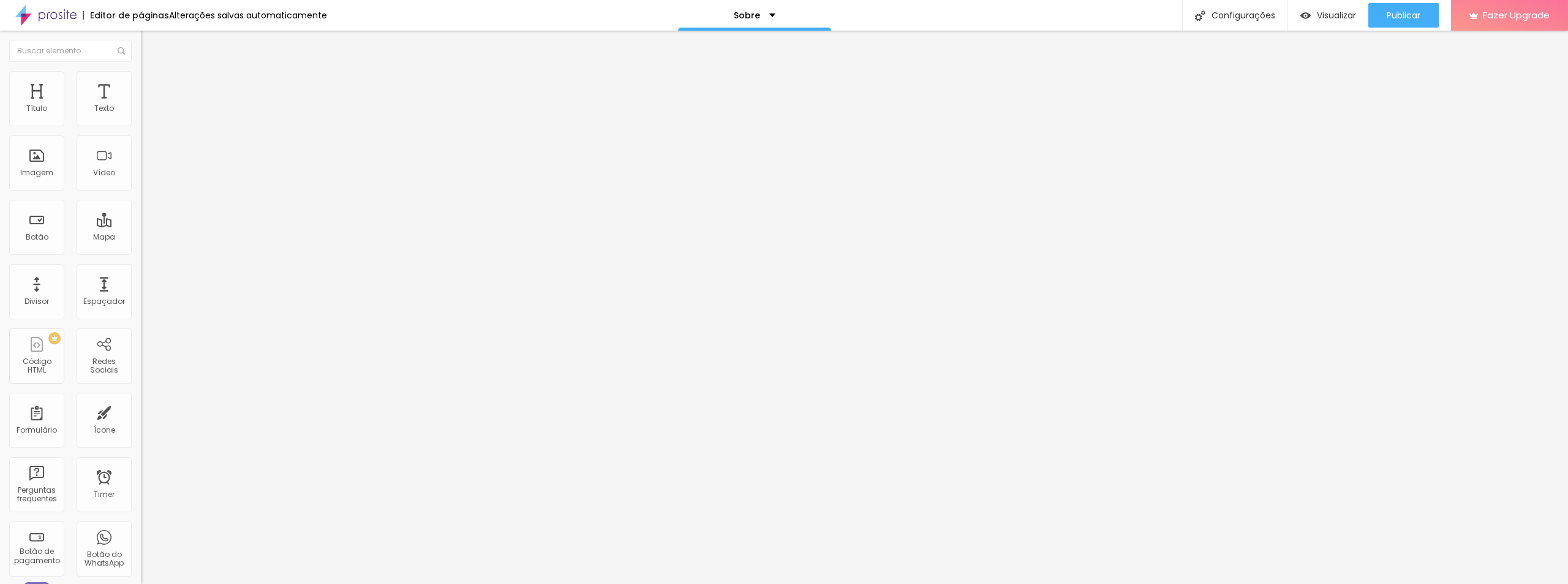
drag, startPoint x: 1398, startPoint y: 483, endPoint x: 1391, endPoint y: 491, distance: 10.6
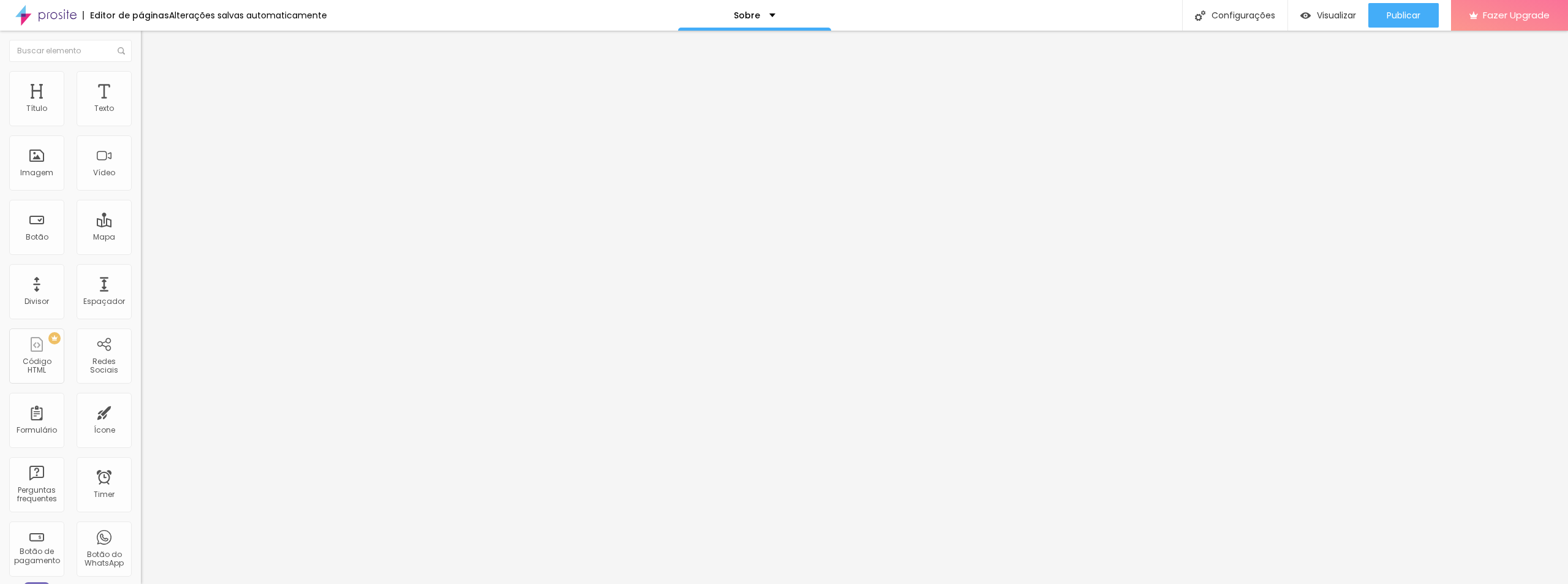
paste textarea "fotógrafo profissional em [GEOGRAPHIC_DATA]"
paste textarea "Fotografia artística Ensaio fotográfico individual Ensaio de casal Retrato corp…"
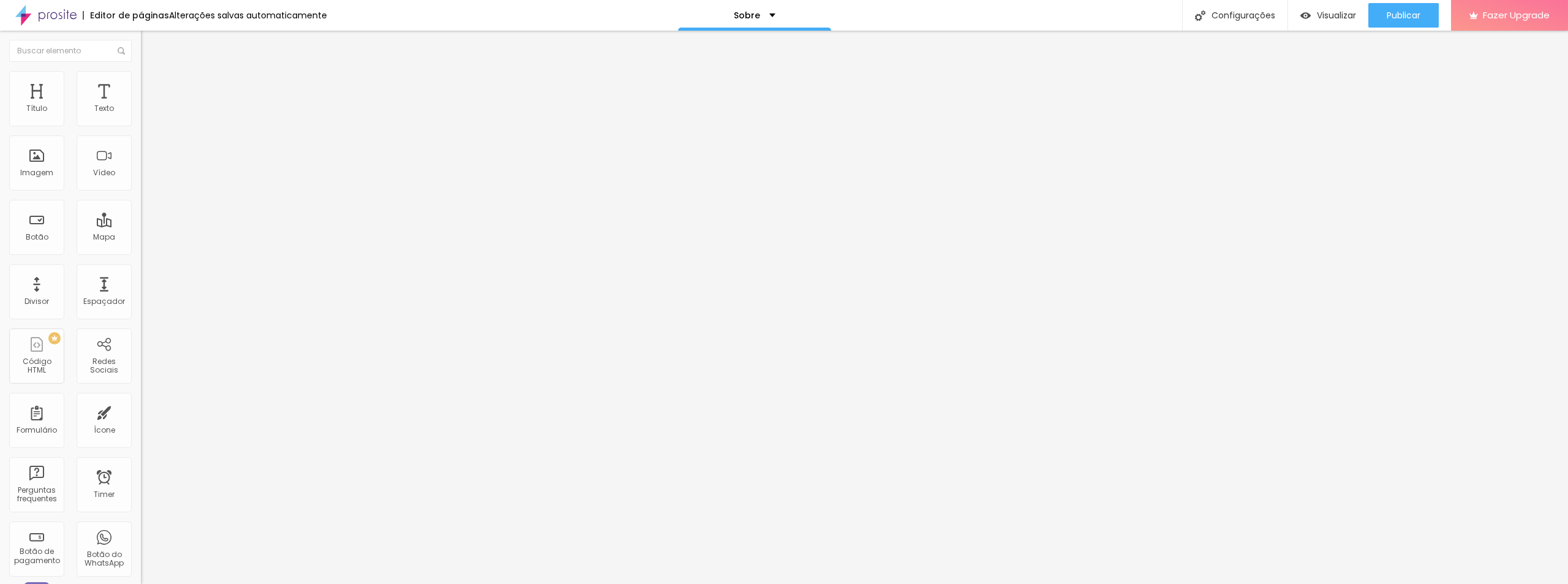
paste textarea "Fotografia autoral Fotografia criativa Fotógrafo sensível Fotógrafo que capta e…"
drag, startPoint x: 809, startPoint y: 421, endPoint x: 736, endPoint y: 423, distance: 73.0
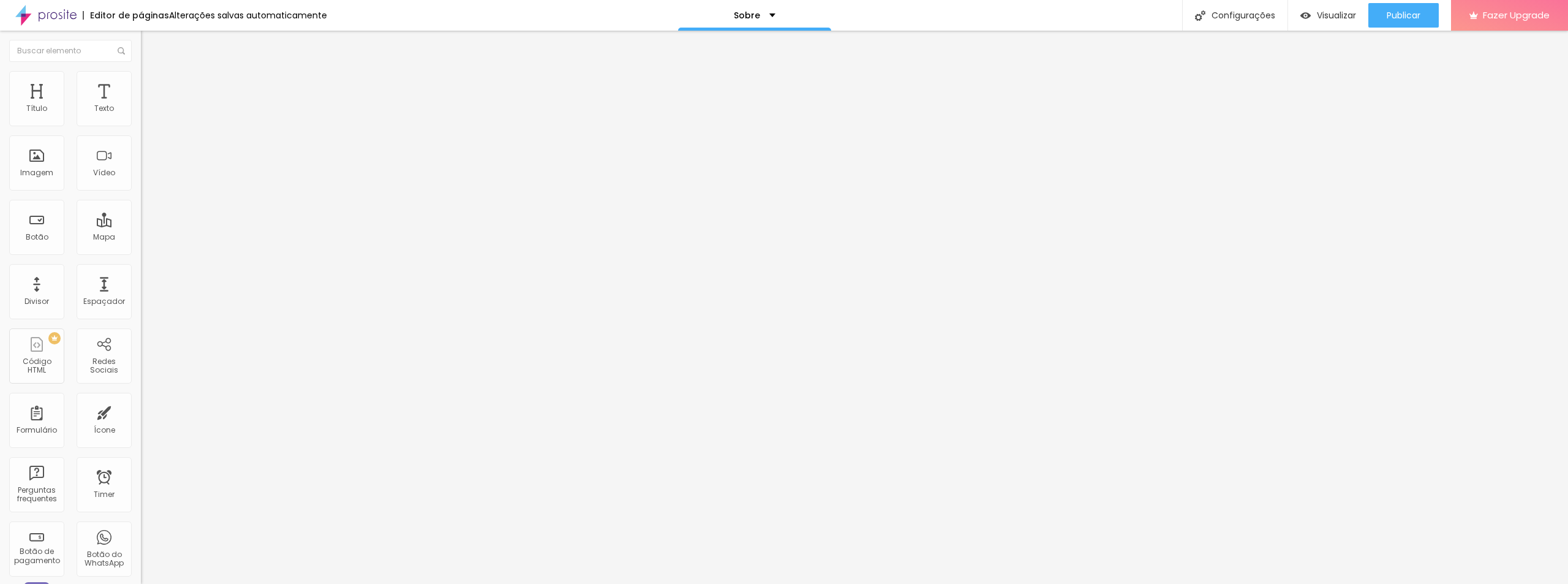
scroll to position [143, 0]
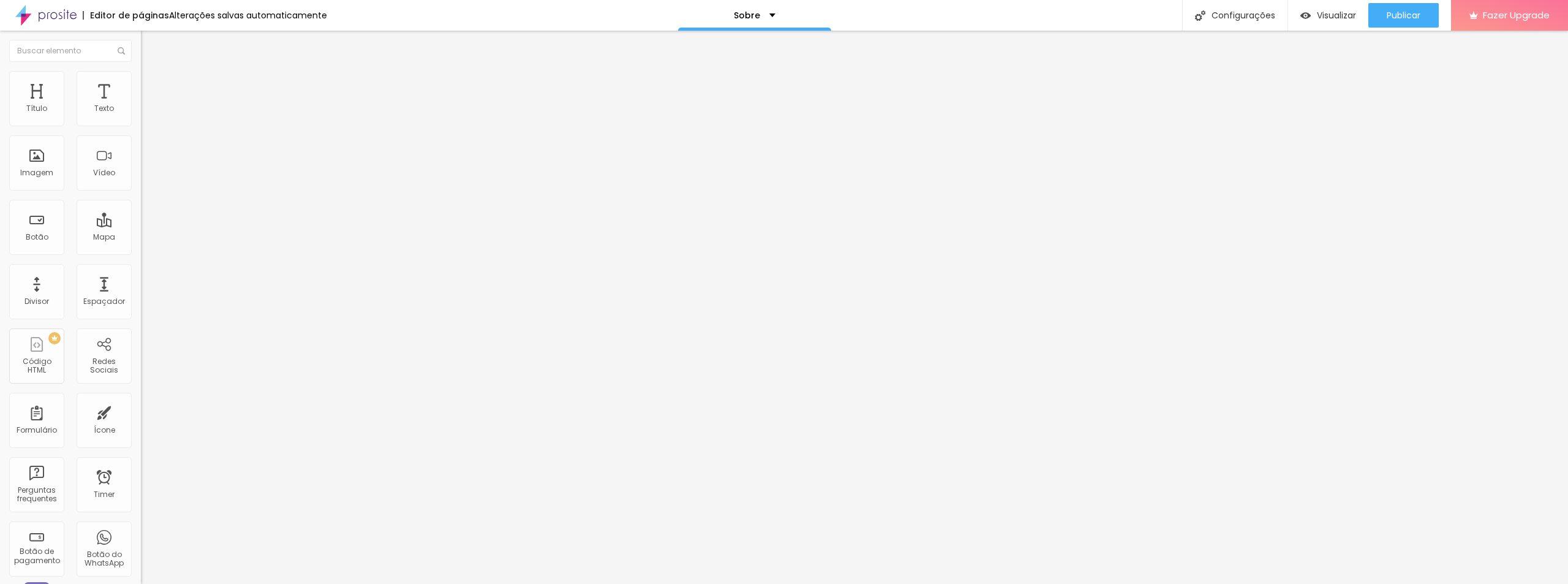
paste textarea "Como se preparar para um ensaio fotográfico Fotógrafo que transmite naturalidad…"
type textarea "fotógrafo profissional em [GEOGRAPHIC_DATA] Fotografia artística Ensaio fotográ…"
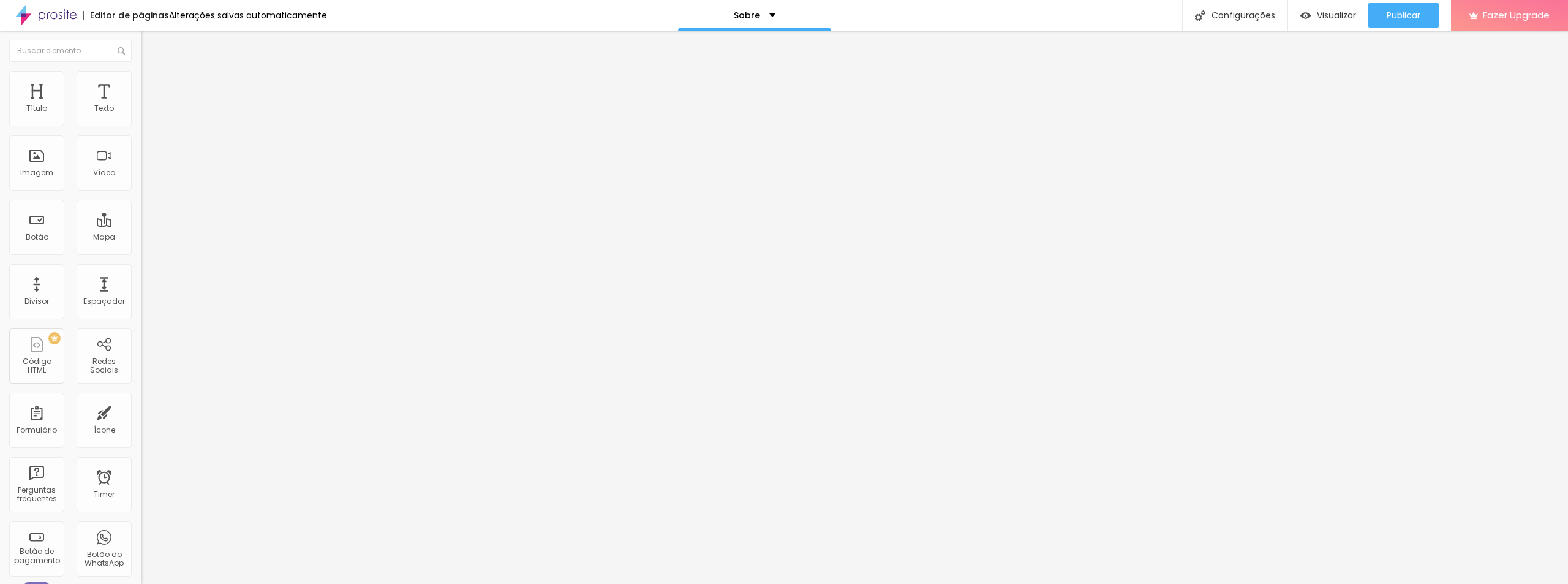
drag, startPoint x: 887, startPoint y: 329, endPoint x: 665, endPoint y: 330, distance: 222.0
paste textarea "Sou [PERSON_NAME], fotógrafo movido pela curiosidade e pela busca de revelar o …"
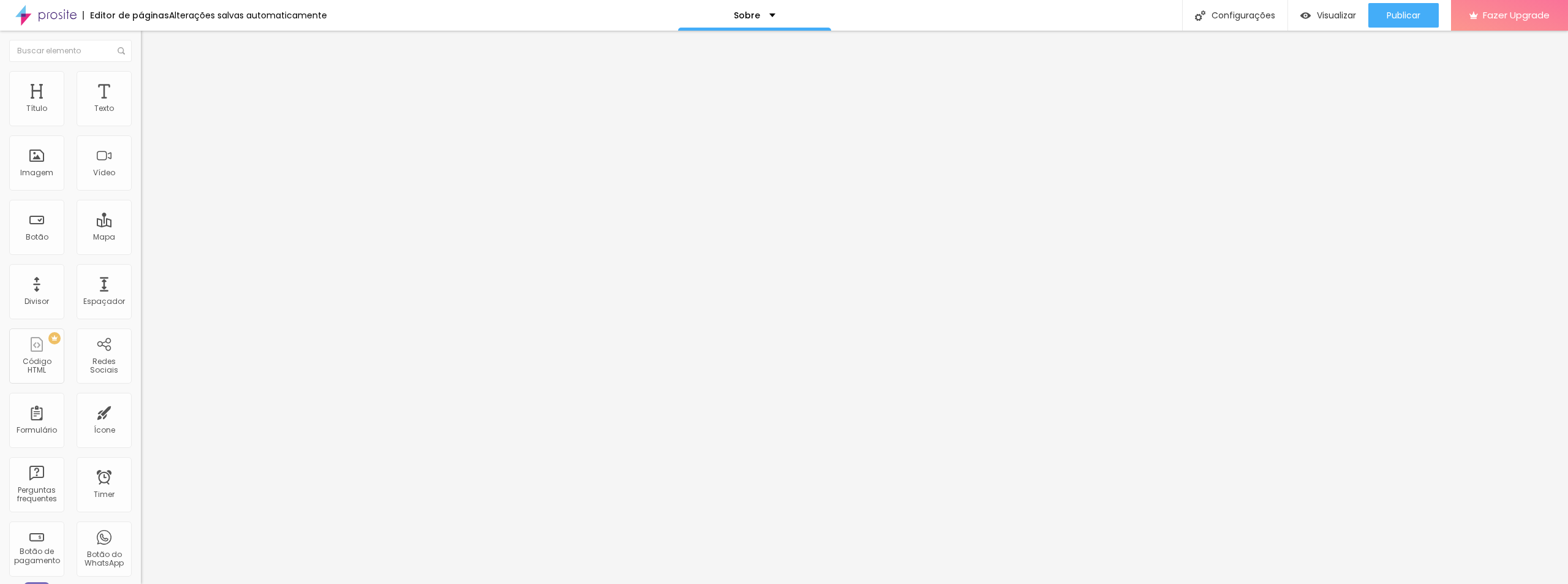
drag, startPoint x: 864, startPoint y: 360, endPoint x: 830, endPoint y: 326, distance: 48.1
type textarea "Sou [PERSON_NAME], fotógrafo movido pela curiosidade e pela busca de revelar o …"
drag, startPoint x: 822, startPoint y: 289, endPoint x: 774, endPoint y: 285, distance: 48.2
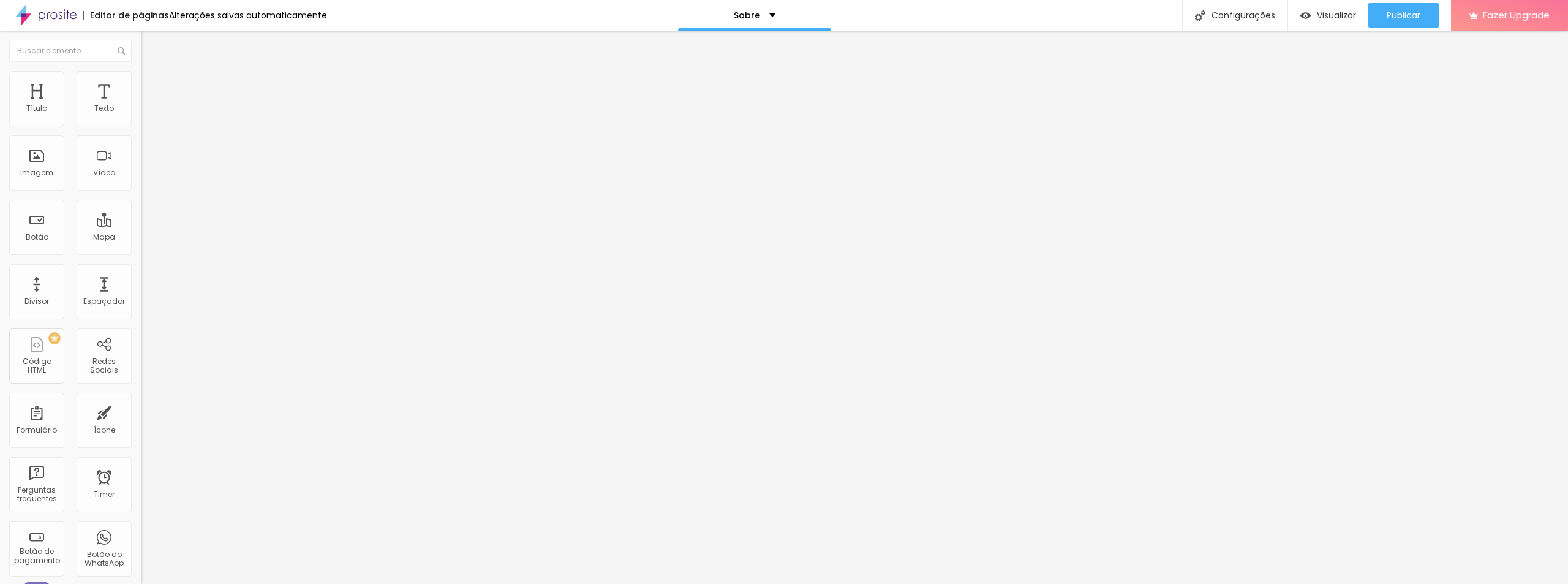
drag, startPoint x: 741, startPoint y: 286, endPoint x: 735, endPoint y: 289, distance: 6.7
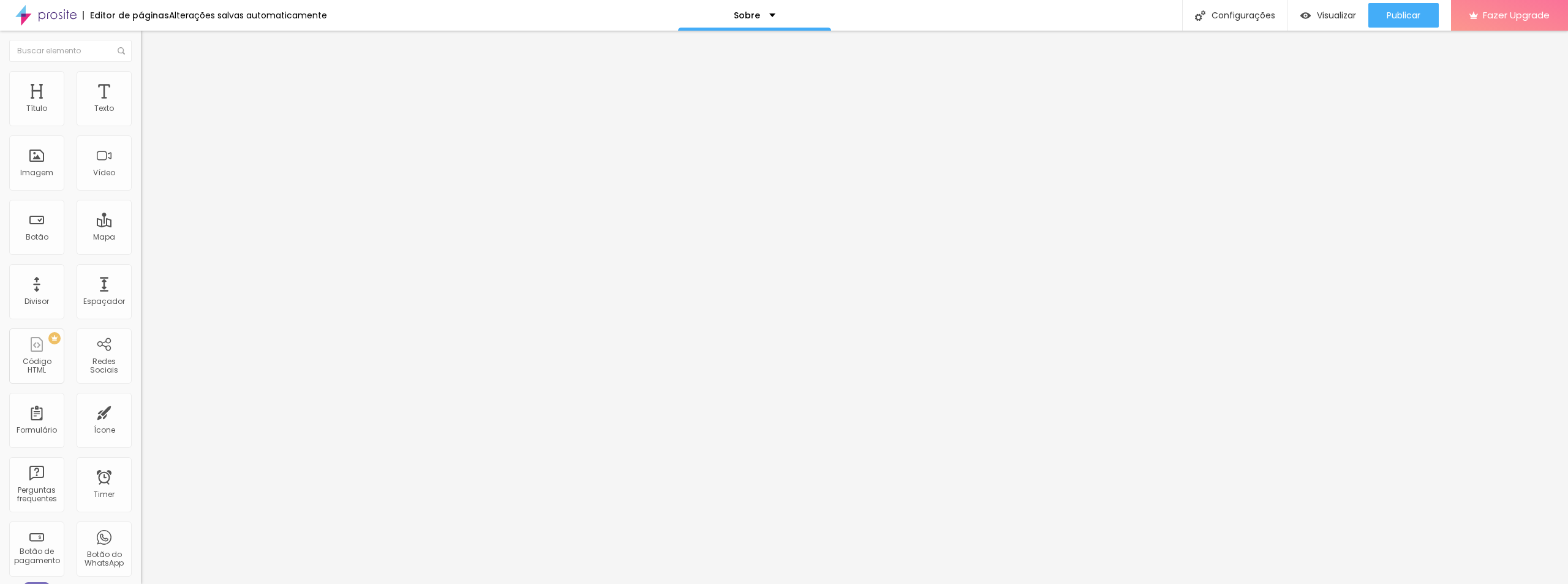
scroll to position [27, 0]
type input "Sobre - [PERSON_NAME]"
drag, startPoint x: 1009, startPoint y: 511, endPoint x: 719, endPoint y: 501, distance: 290.2
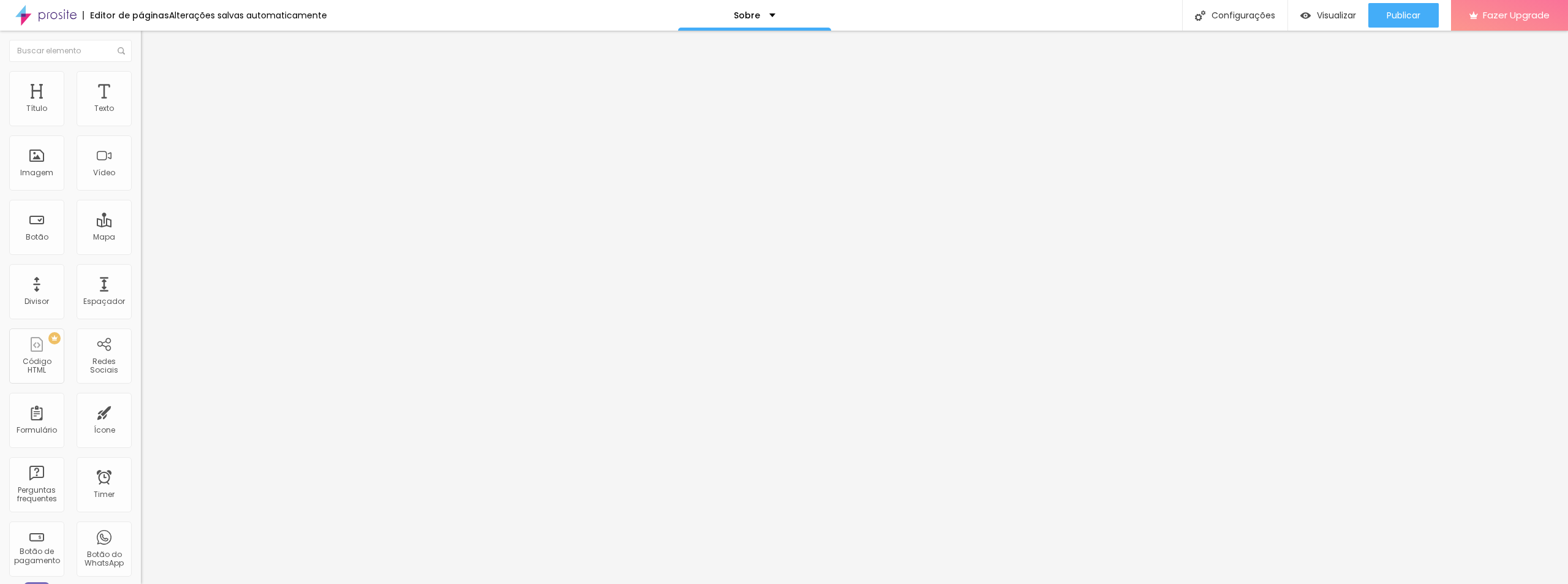
scroll to position [0, 0]
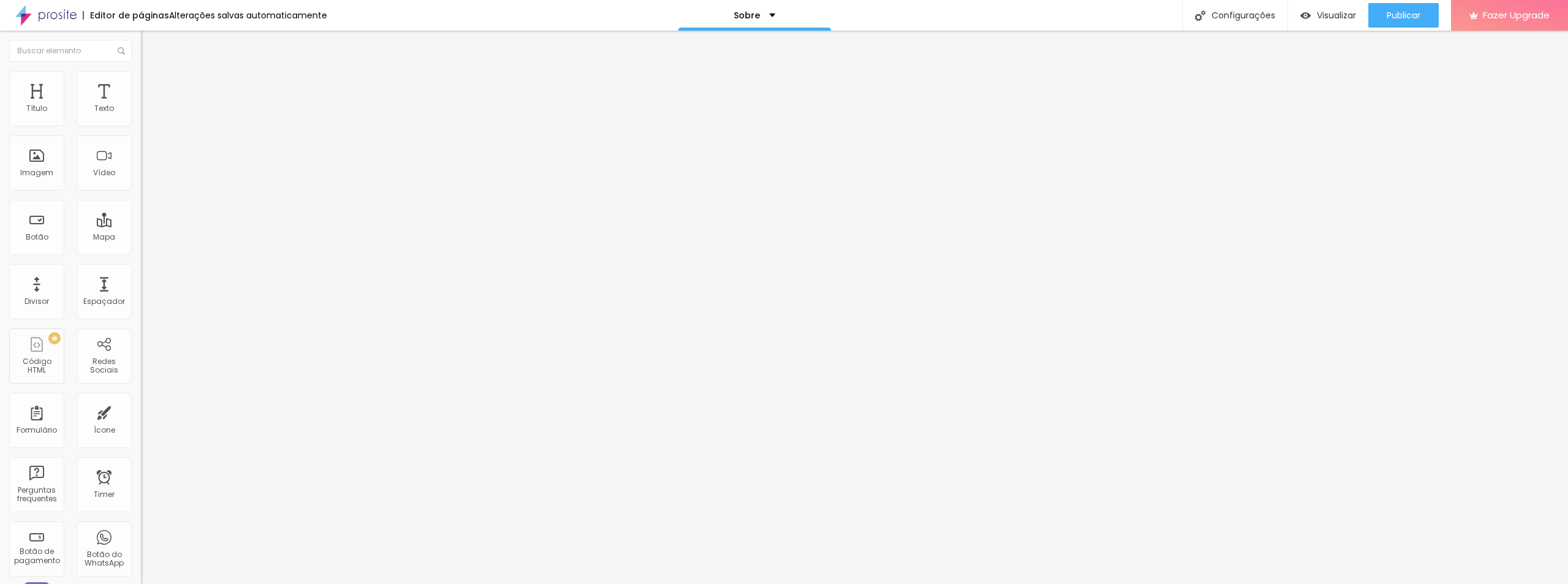
drag, startPoint x: 995, startPoint y: 515, endPoint x: 993, endPoint y: 486, distance: 29.1
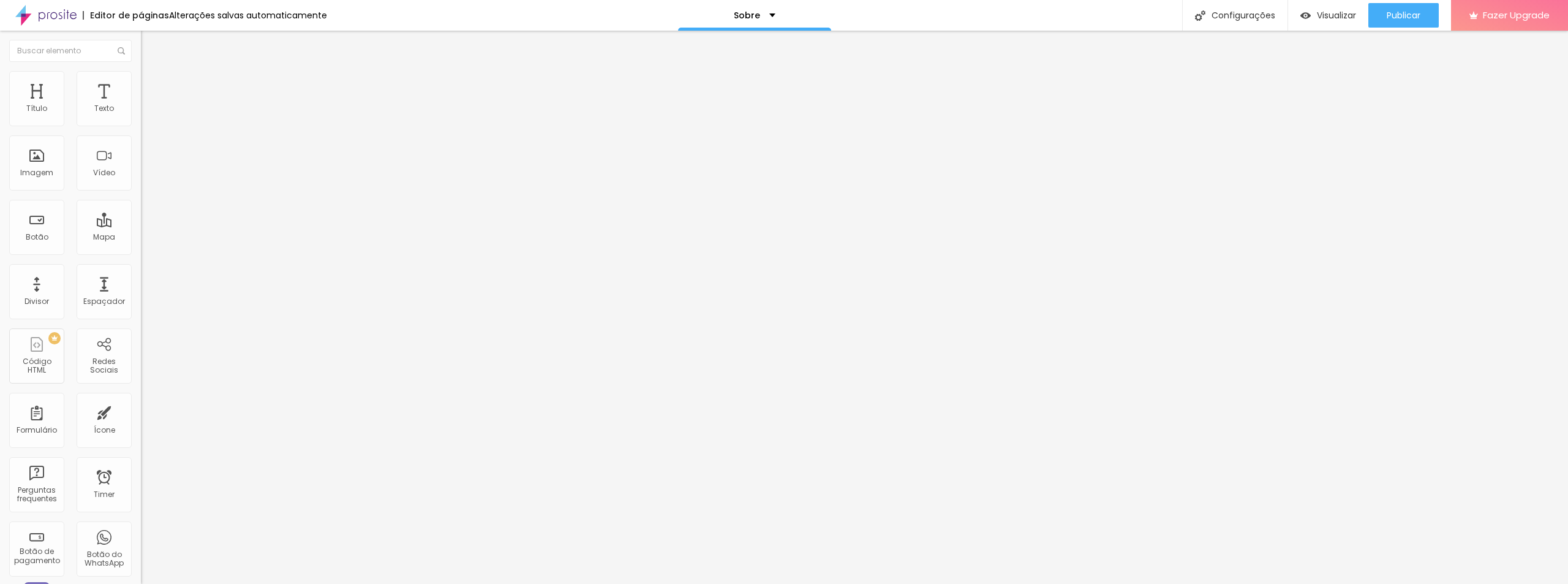
click at [1231, 20] on div "Configurações" at bounding box center [1234, 15] width 105 height 30
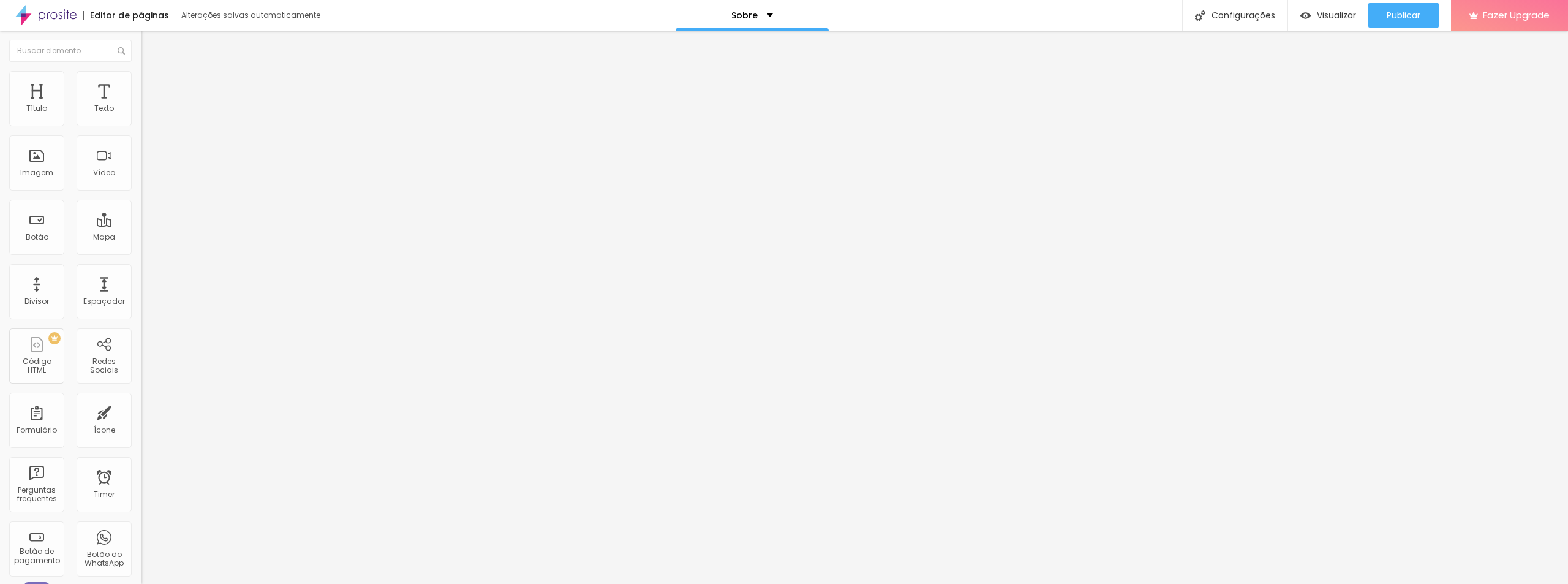
click at [1519, 10] on span "Fazer Upgrade" at bounding box center [1516, 15] width 67 height 11
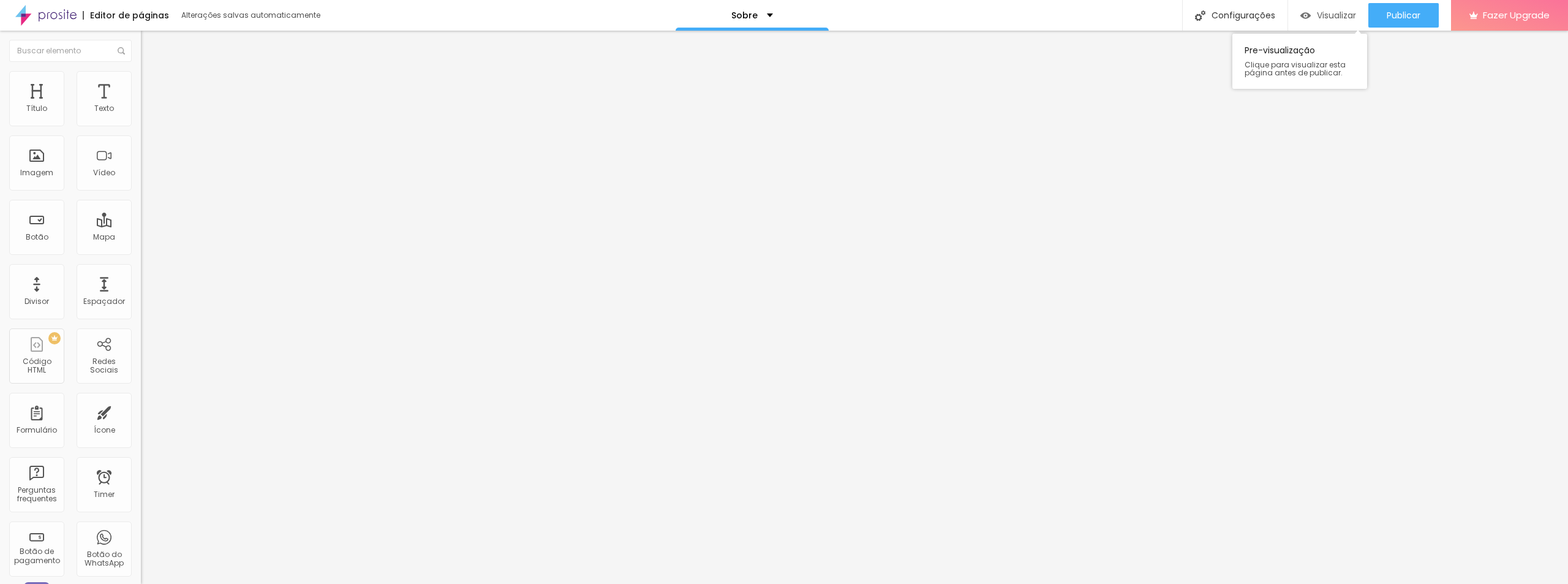
click at [1329, 11] on span "Visualizar" at bounding box center [1336, 16] width 39 height 10
